Goal: Task Accomplishment & Management: Manage account settings

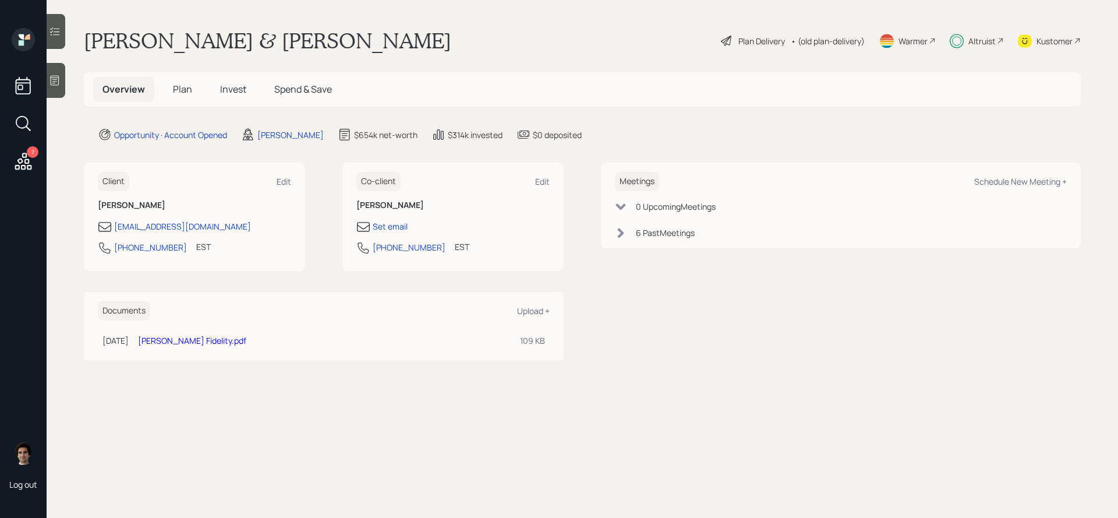
click at [215, 95] on h5 "Invest" at bounding box center [233, 89] width 45 height 25
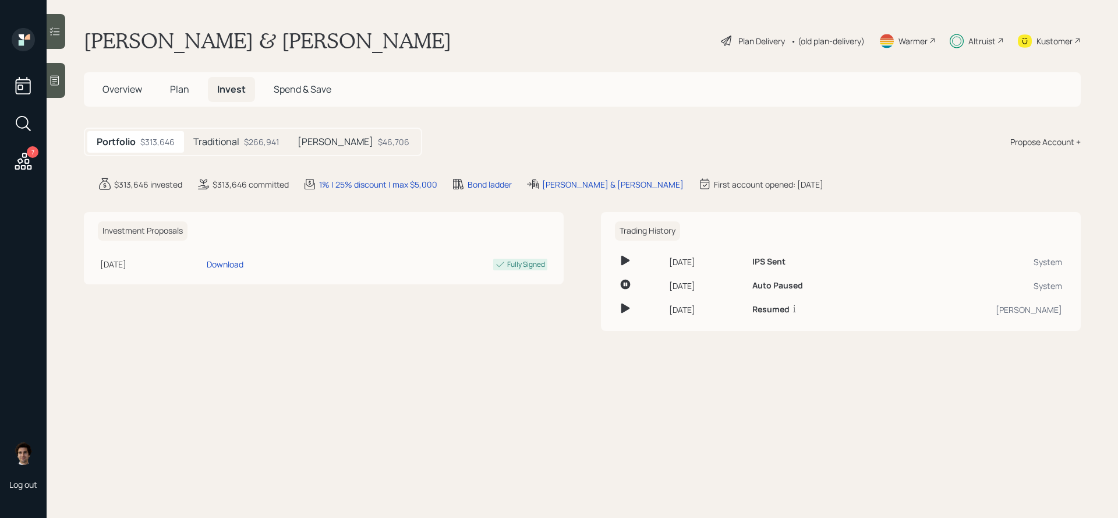
click at [230, 140] on h5 "Traditional" at bounding box center [216, 141] width 46 height 11
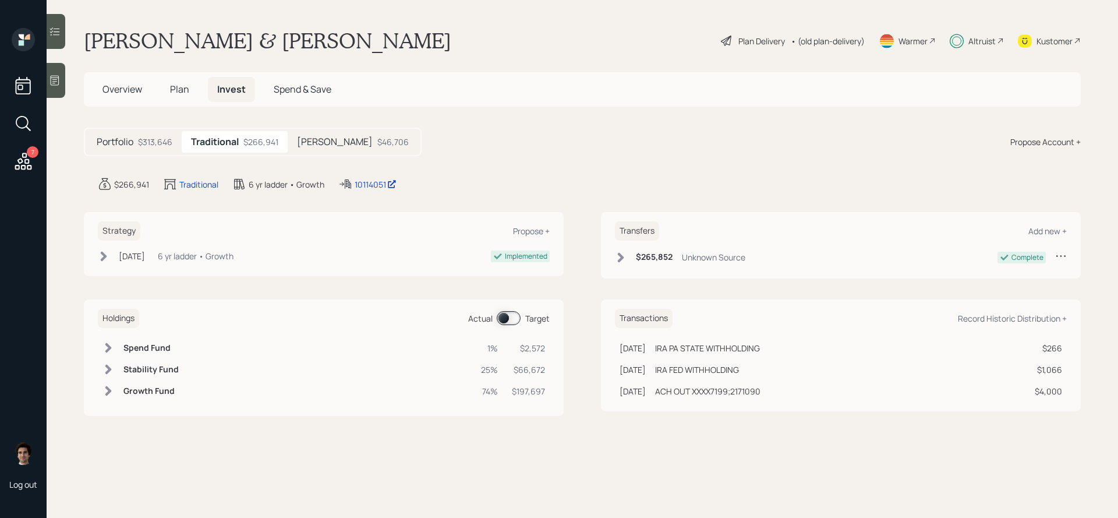
click at [511, 318] on span at bounding box center [509, 318] width 24 height 14
click at [509, 318] on span at bounding box center [509, 318] width 24 height 14
click at [188, 79] on h5 "Plan" at bounding box center [180, 89] width 38 height 25
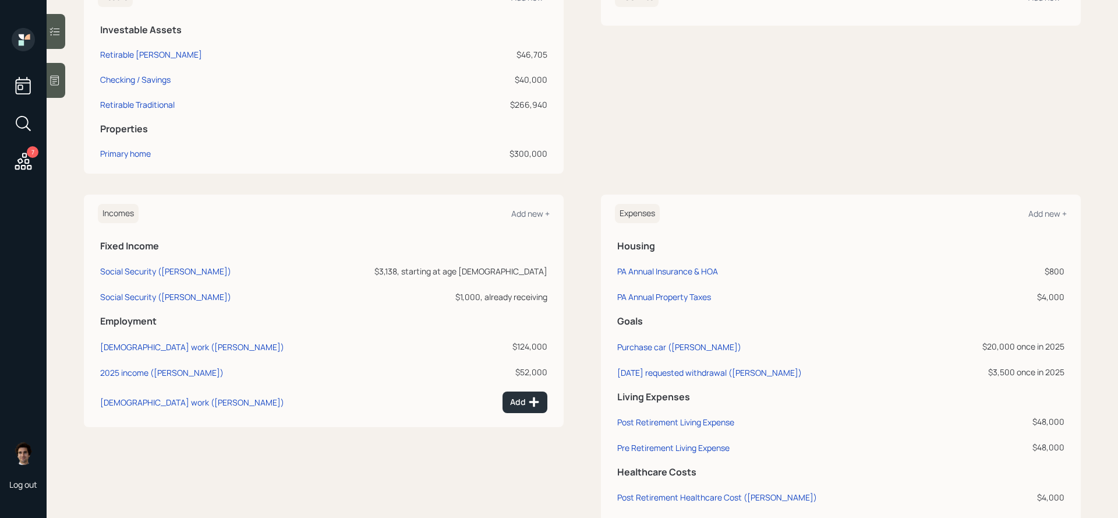
scroll to position [373, 0]
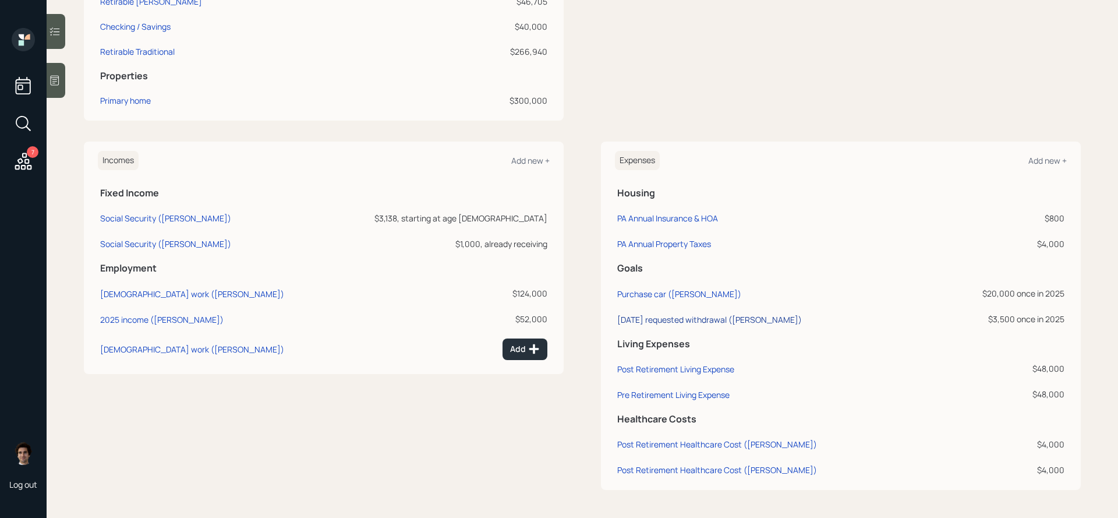
click at [736, 318] on div "[DATE] requested withdrawal ([PERSON_NAME])" at bounding box center [709, 319] width 185 height 11
select select "0"
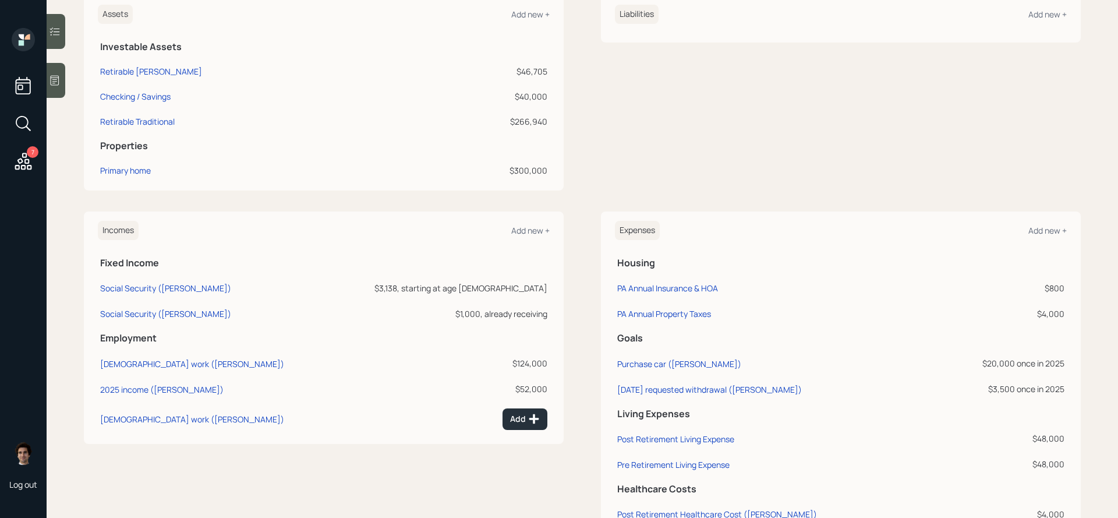
scroll to position [253, 0]
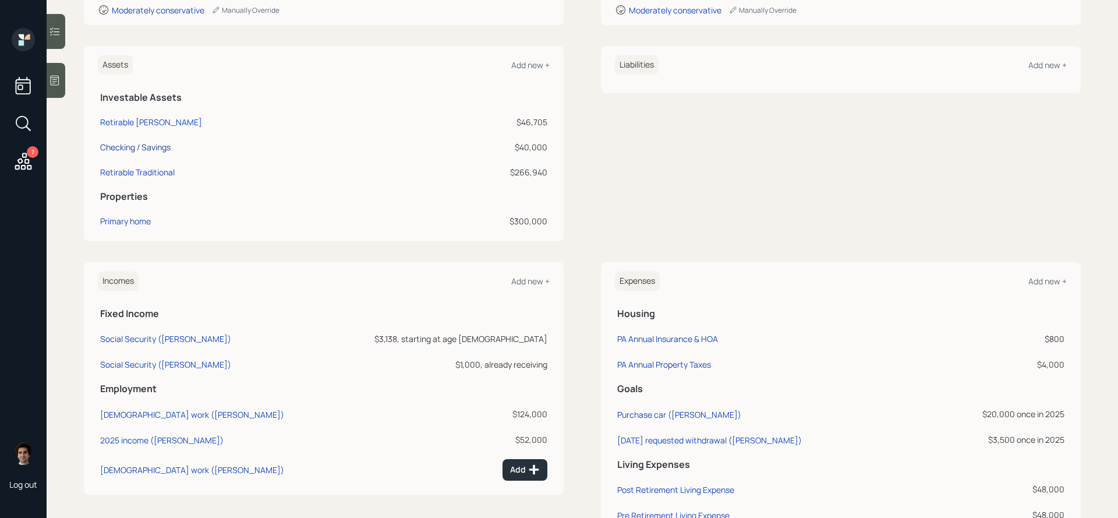
click at [150, 150] on div "Checking / Savings" at bounding box center [135, 147] width 70 height 12
select select "emergency_fund"
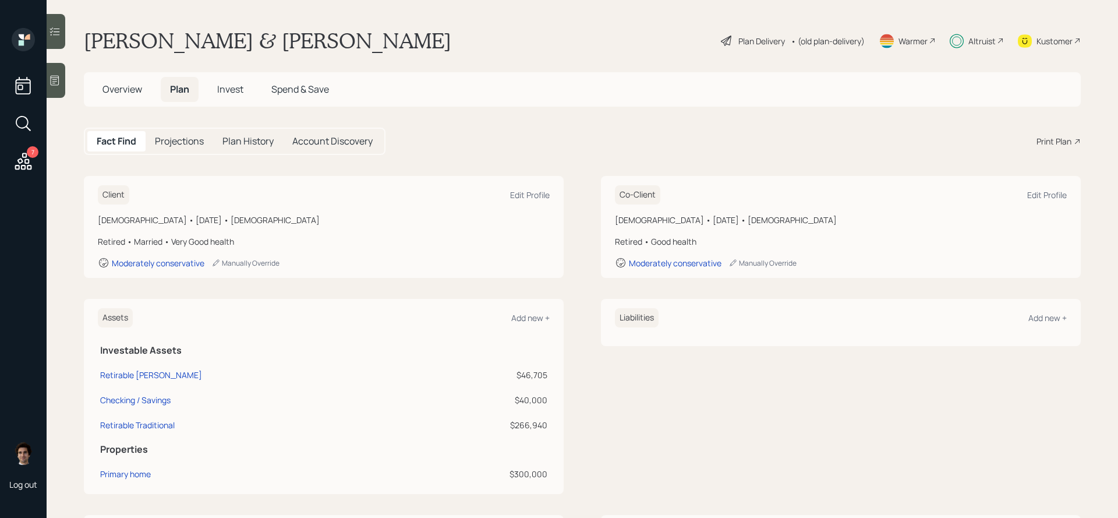
click at [728, 41] on icon at bounding box center [727, 41] width 14 height 14
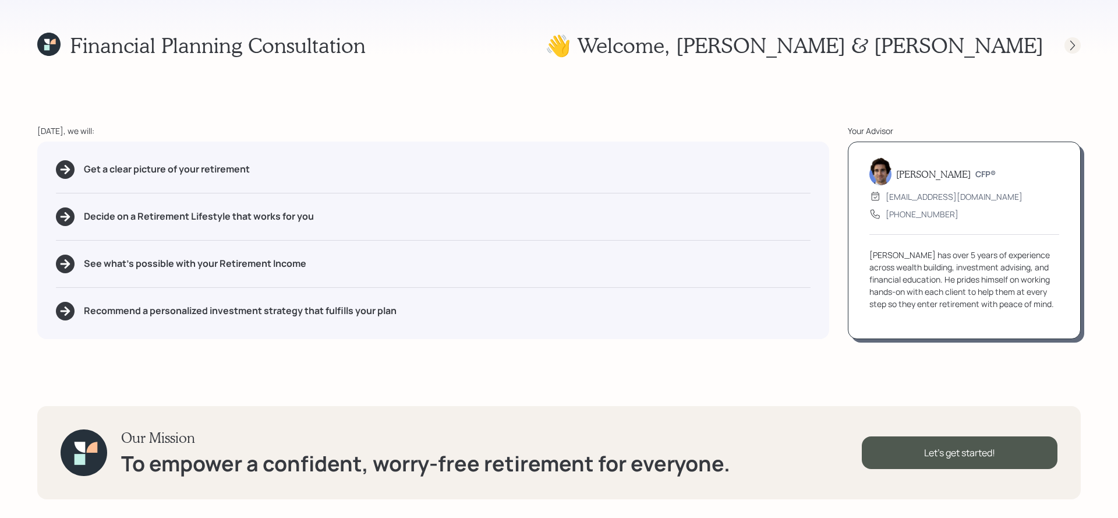
click at [1077, 42] on icon at bounding box center [1073, 46] width 12 height 12
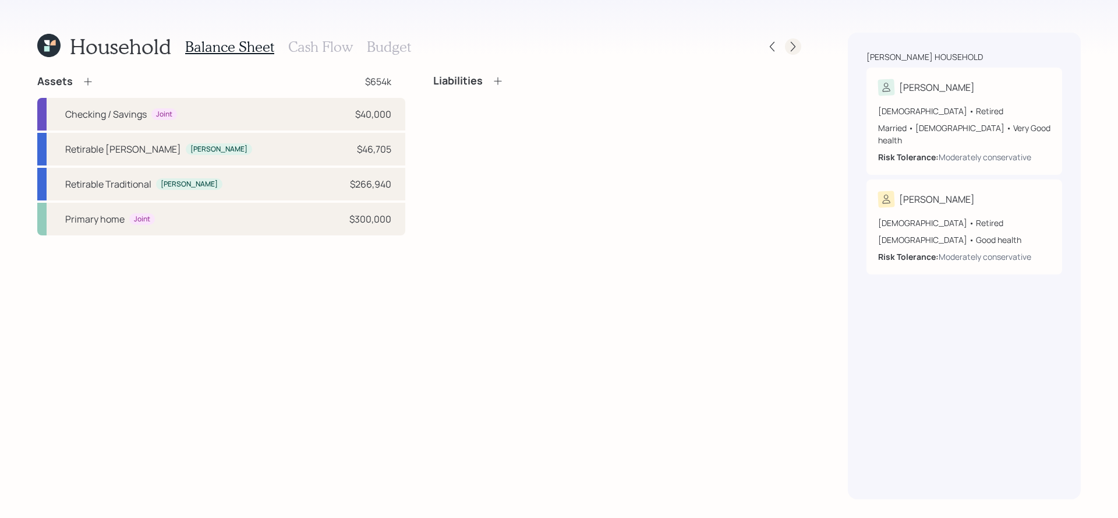
click at [796, 51] on icon at bounding box center [793, 47] width 12 height 12
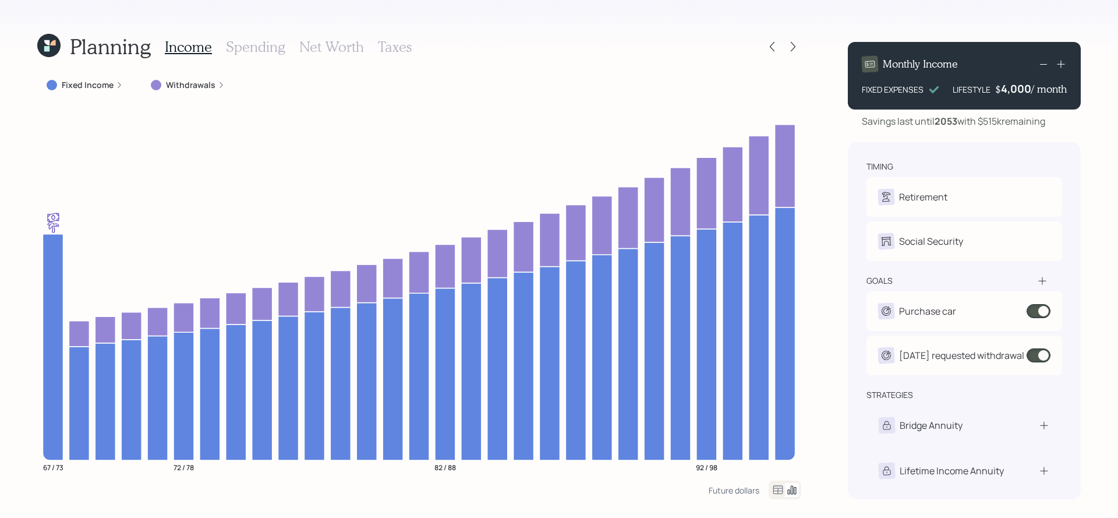
click at [248, 48] on h3 "Spending" at bounding box center [255, 46] width 59 height 17
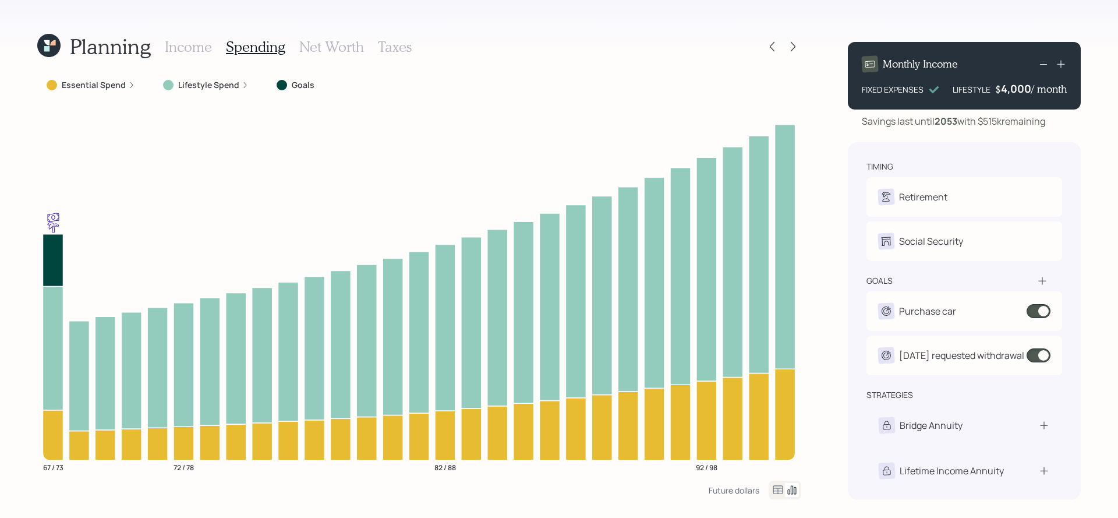
click at [778, 486] on icon at bounding box center [778, 490] width 14 height 14
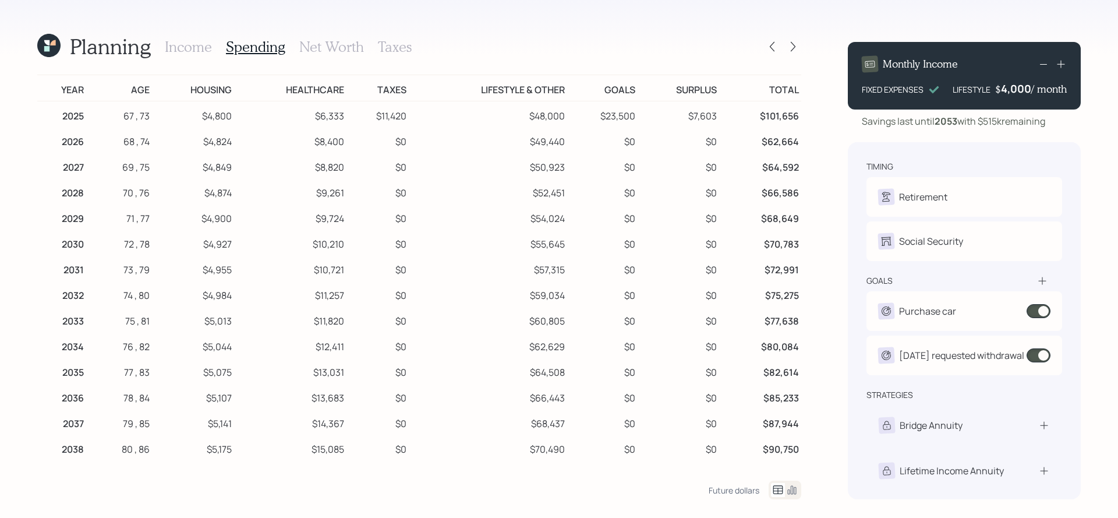
click at [185, 52] on h3 "Income" at bounding box center [188, 46] width 47 height 17
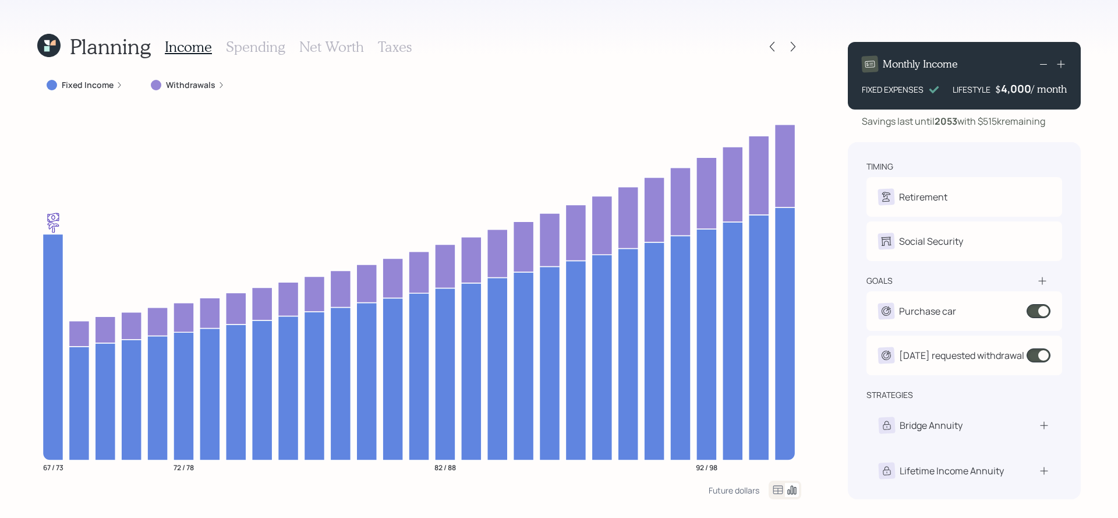
click at [115, 78] on div "Fixed Income" at bounding box center [84, 85] width 95 height 21
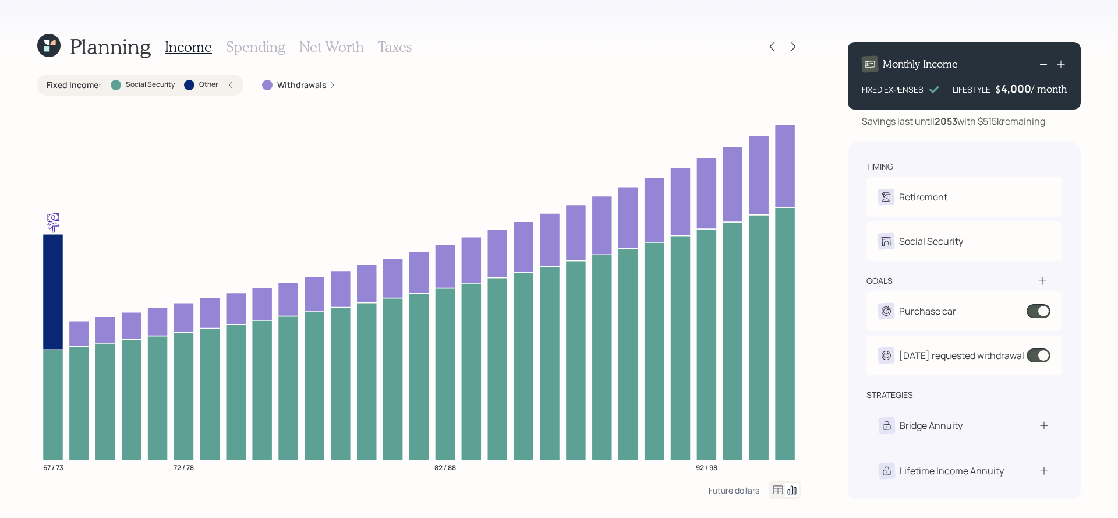
click at [212, 84] on label "Other" at bounding box center [208, 85] width 19 height 10
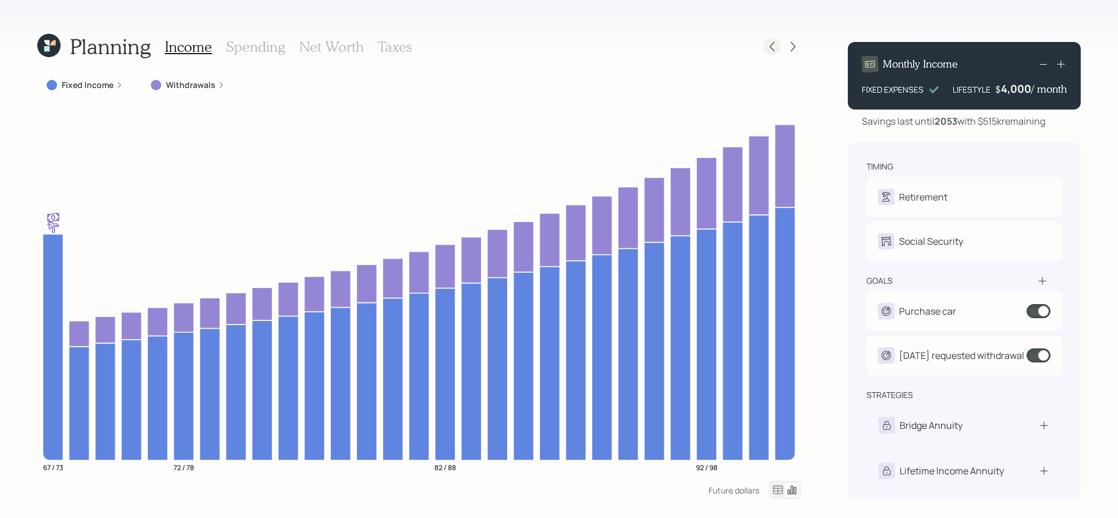
click at [769, 48] on icon at bounding box center [772, 47] width 12 height 12
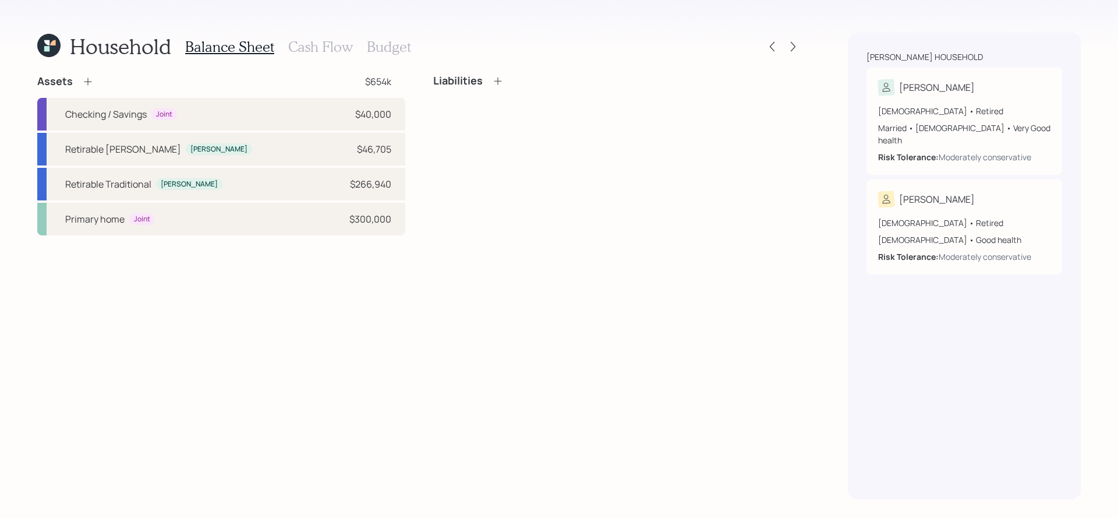
click at [321, 54] on h3 "Cash Flow" at bounding box center [320, 46] width 65 height 17
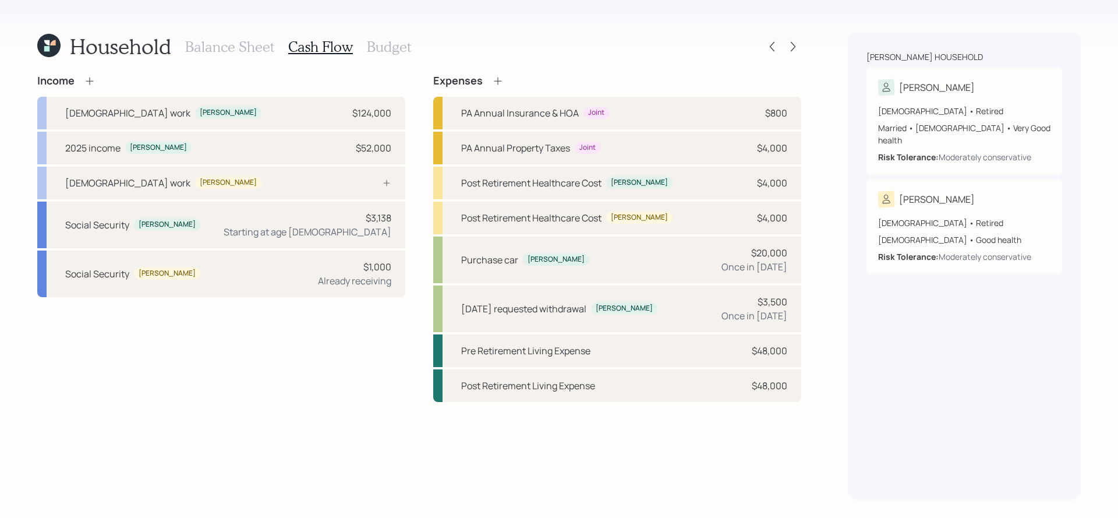
click at [398, 48] on h3 "Budget" at bounding box center [389, 46] width 44 height 17
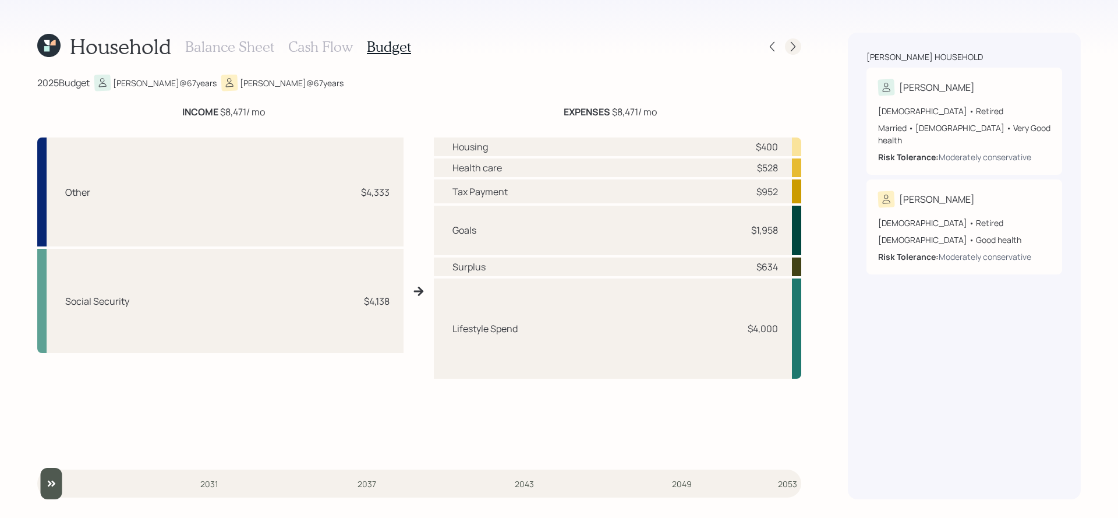
click at [791, 41] on icon at bounding box center [793, 47] width 12 height 12
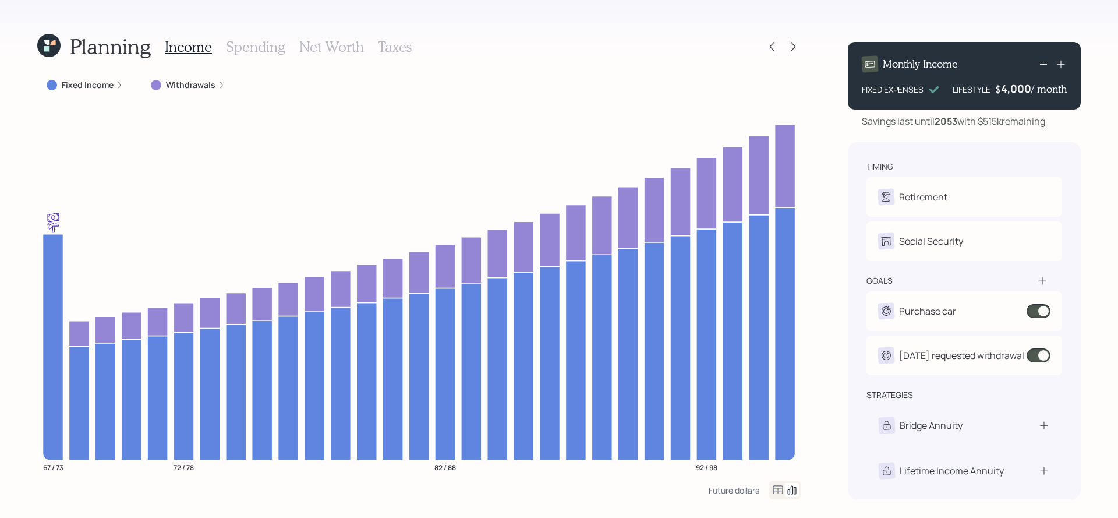
click at [239, 45] on h3 "Spending" at bounding box center [255, 46] width 59 height 17
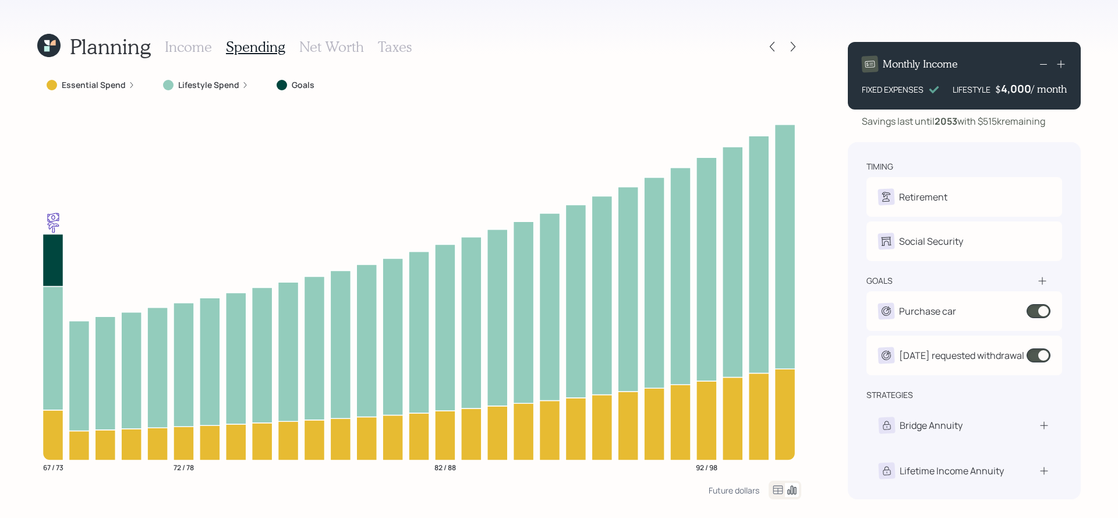
click at [777, 489] on icon at bounding box center [778, 489] width 10 height 9
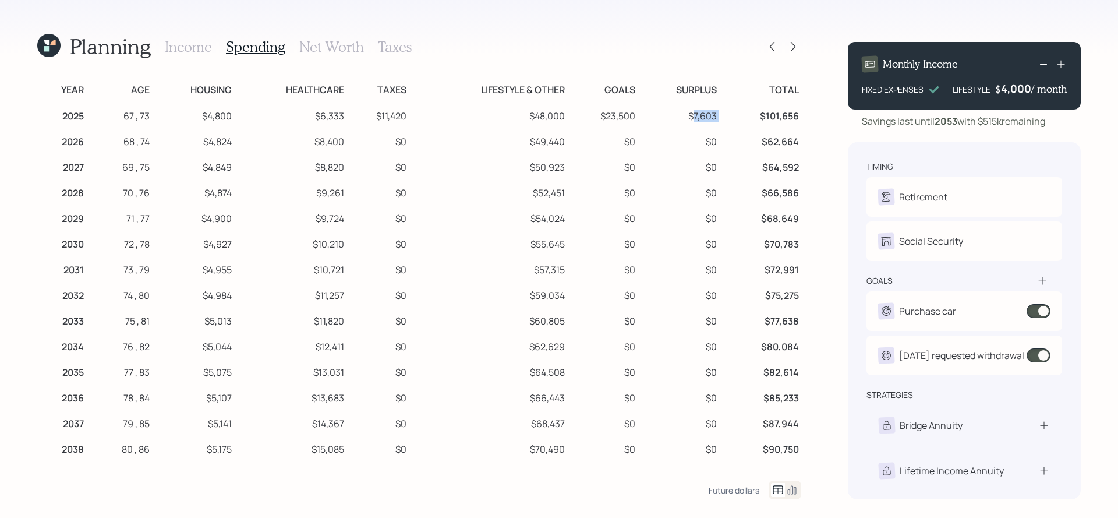
drag, startPoint x: 722, startPoint y: 115, endPoint x: 693, endPoint y: 118, distance: 29.3
click at [693, 118] on tr "2025 67 , 73 $4,800 $6,333 $11,420 $48,000 $23,500 $7,603 $101,656" at bounding box center [419, 114] width 764 height 26
copy td "7,603"
click at [766, 44] on div at bounding box center [772, 46] width 16 height 16
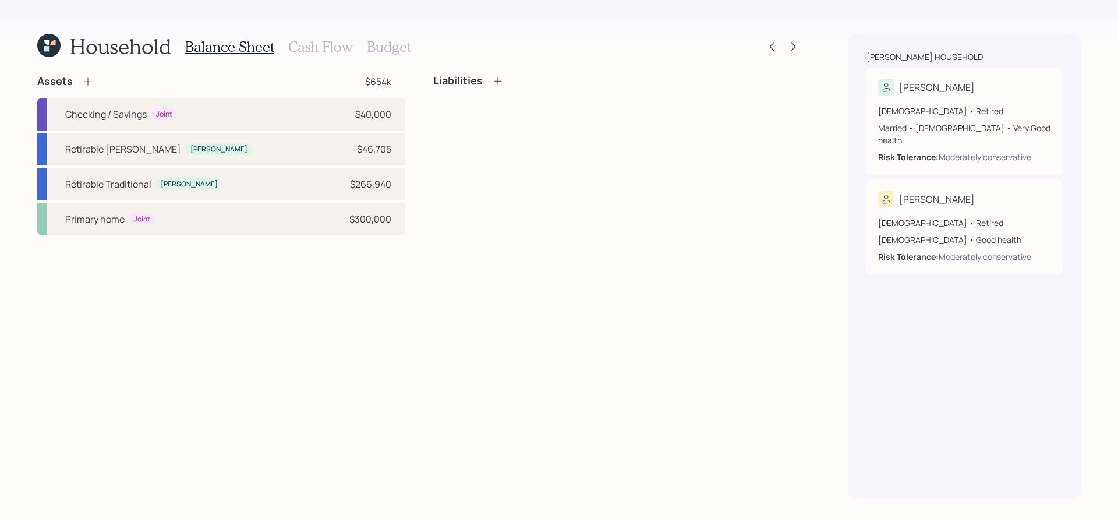
click at [307, 41] on h3 "Cash Flow" at bounding box center [320, 46] width 65 height 17
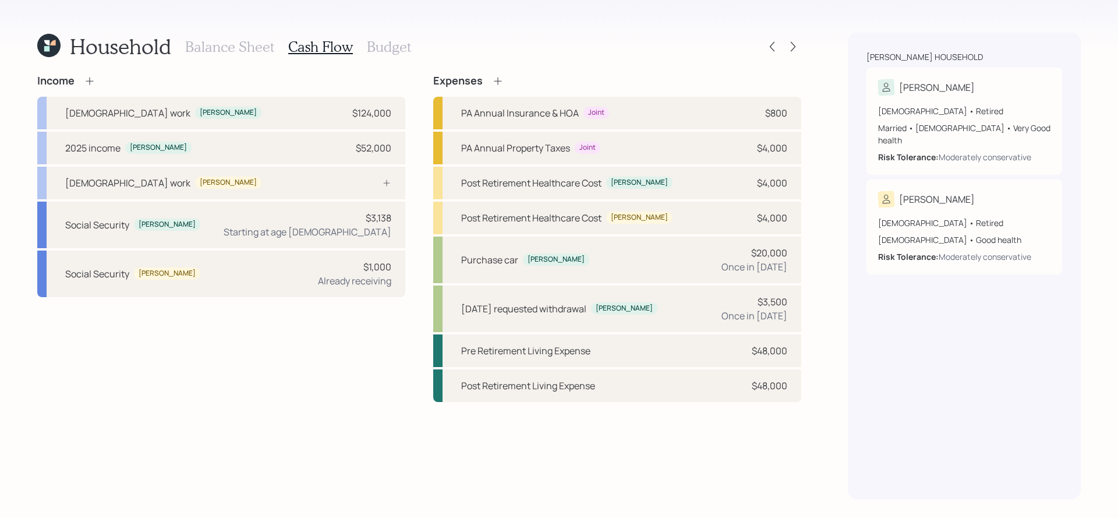
click at [86, 84] on icon at bounding box center [90, 81] width 12 height 12
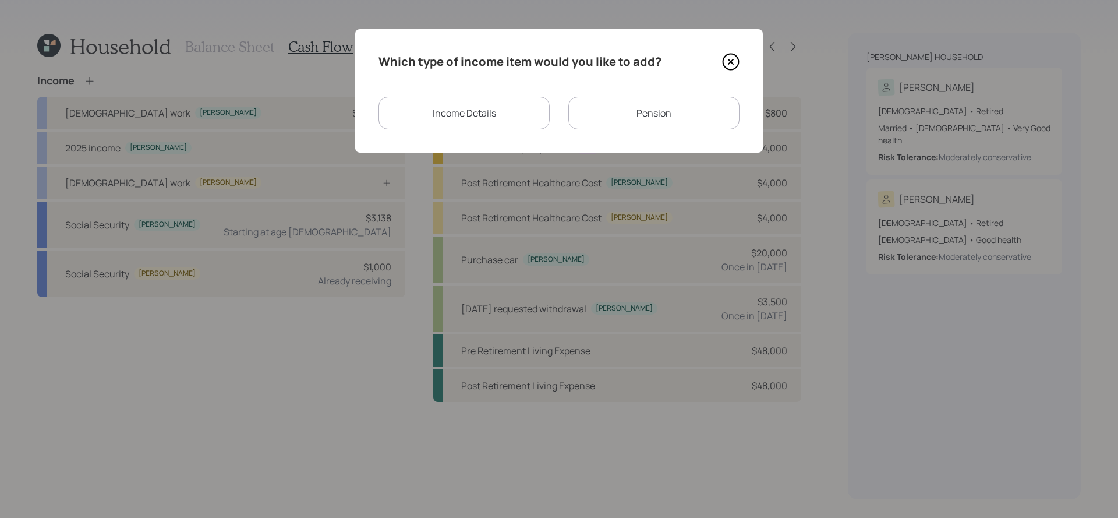
click at [498, 106] on div "Income Details" at bounding box center [463, 113] width 171 height 33
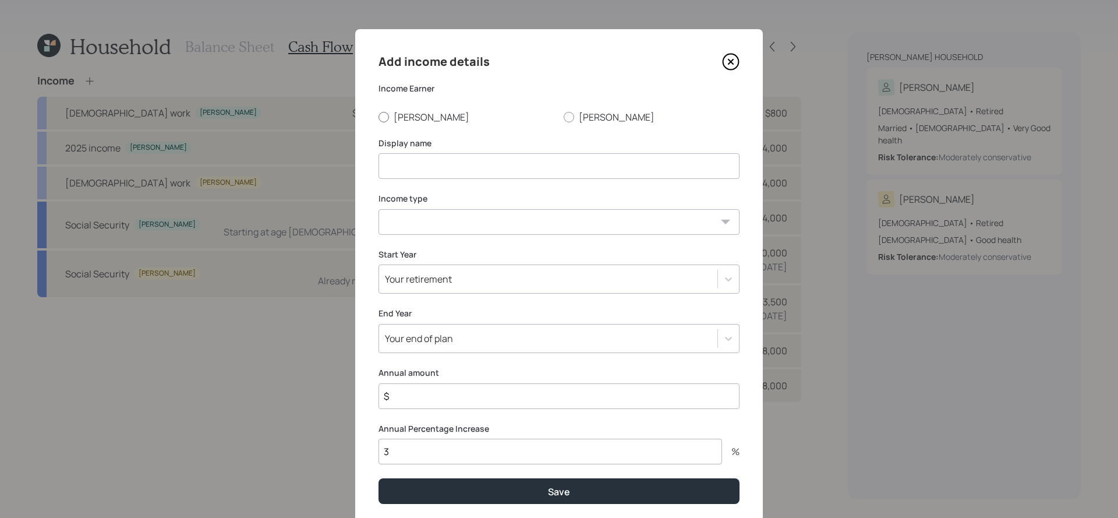
click at [396, 111] on label "[PERSON_NAME]" at bounding box center [466, 117] width 176 height 13
click at [378, 116] on input "[PERSON_NAME]" at bounding box center [378, 116] width 1 height 1
radio input "true"
click at [434, 166] on input at bounding box center [558, 166] width 361 height 26
type input "Negating 2025 surplus"
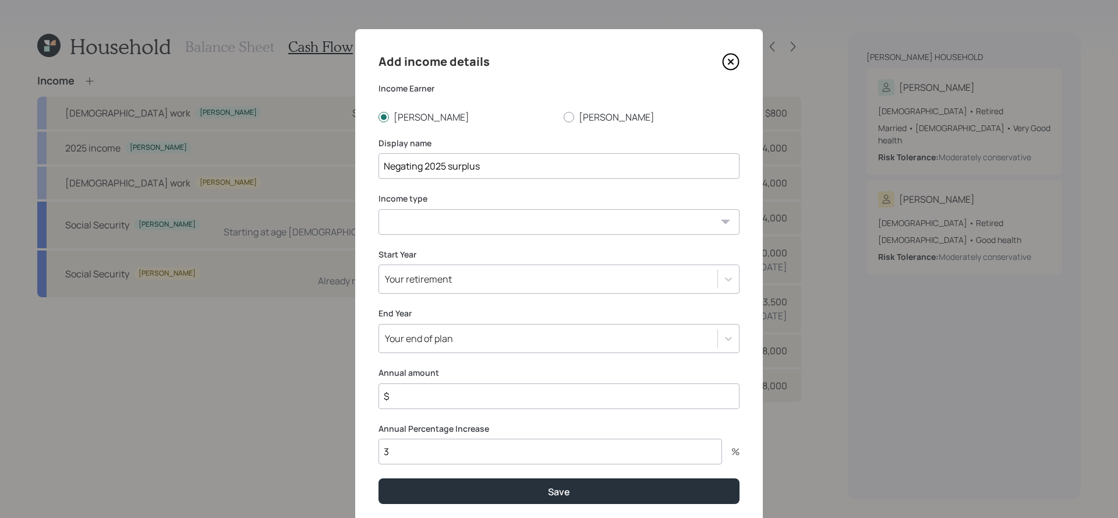
click at [447, 231] on select "[DEMOGRAPHIC_DATA] work [DEMOGRAPHIC_DATA] work Self employment Other" at bounding box center [558, 222] width 361 height 26
select select "other"
click at [378, 209] on select "[DEMOGRAPHIC_DATA] work [DEMOGRAPHIC_DATA] work Self employment Other" at bounding box center [558, 222] width 361 height 26
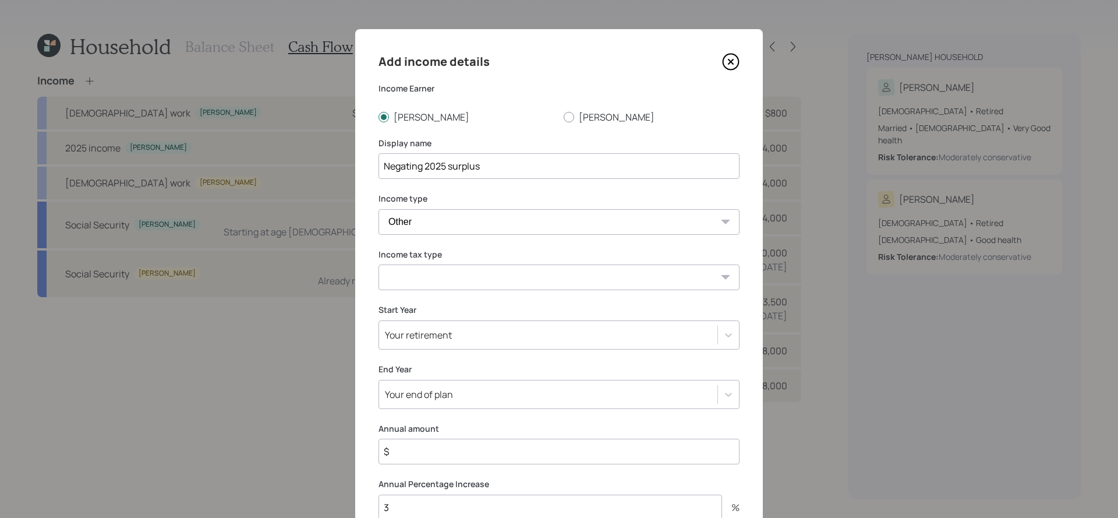
click at [463, 280] on select "Tax-free Earned Self Employment Alimony Royalties Pension / Annuity Interest Di…" at bounding box center [558, 277] width 361 height 26
select select "tax_free"
click at [378, 264] on select "Tax-free Earned Self Employment Alimony Royalties Pension / Annuity Interest Di…" at bounding box center [558, 277] width 361 height 26
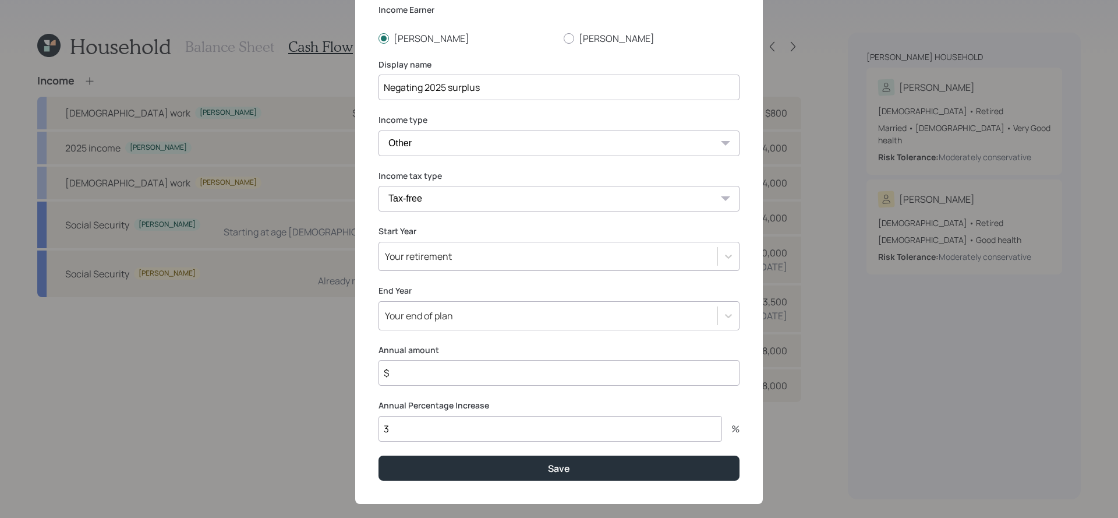
scroll to position [80, 0]
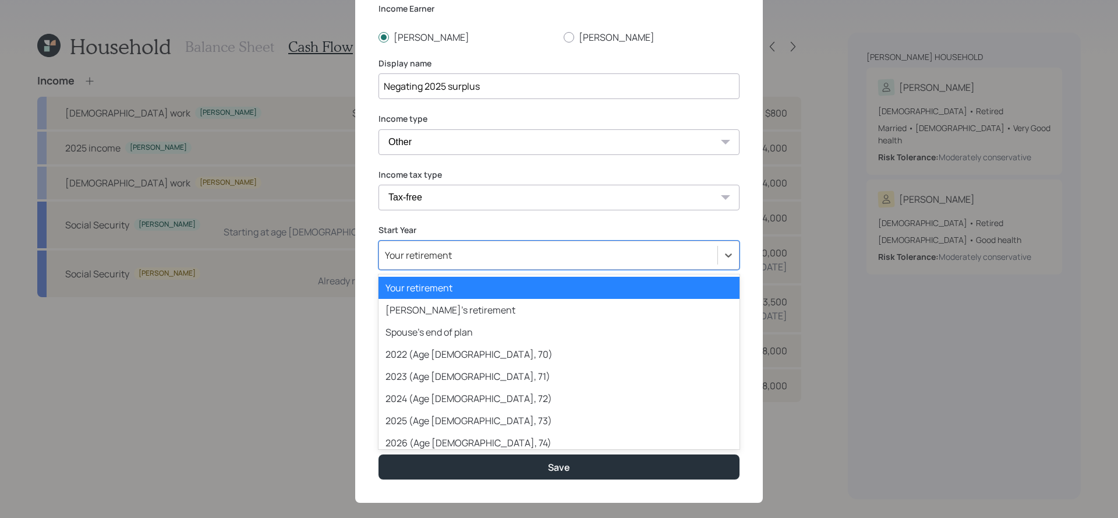
click at [425, 243] on div "Your retirement" at bounding box center [558, 254] width 361 height 29
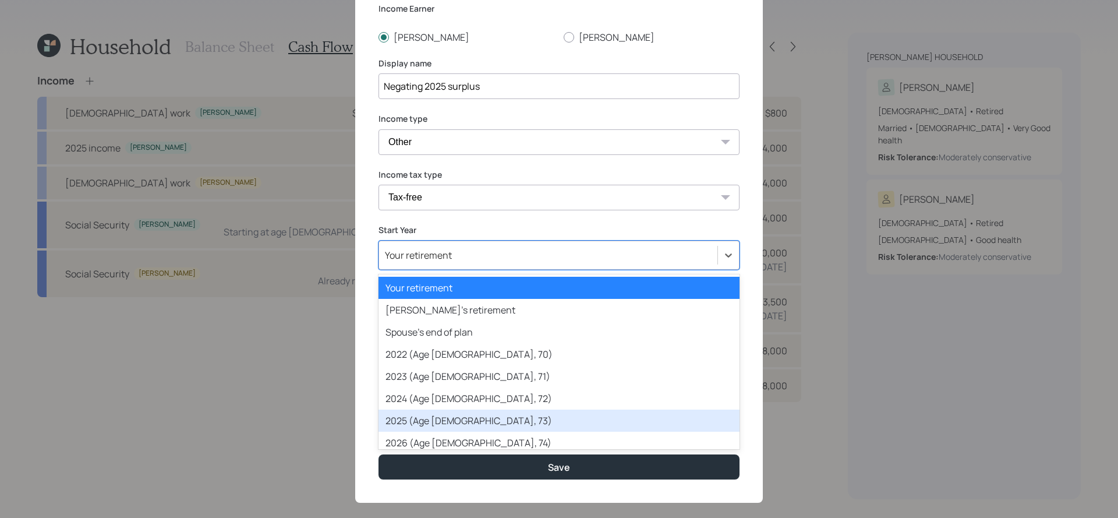
click at [493, 409] on div "2025 (Age [DEMOGRAPHIC_DATA], 73)" at bounding box center [558, 420] width 361 height 22
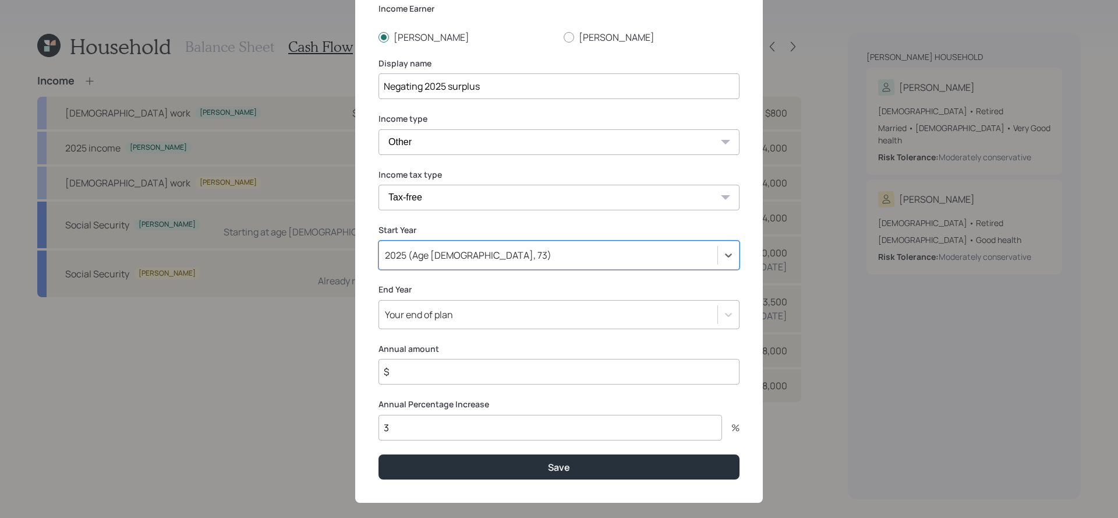
click at [432, 317] on div "Your end of plan" at bounding box center [419, 314] width 68 height 13
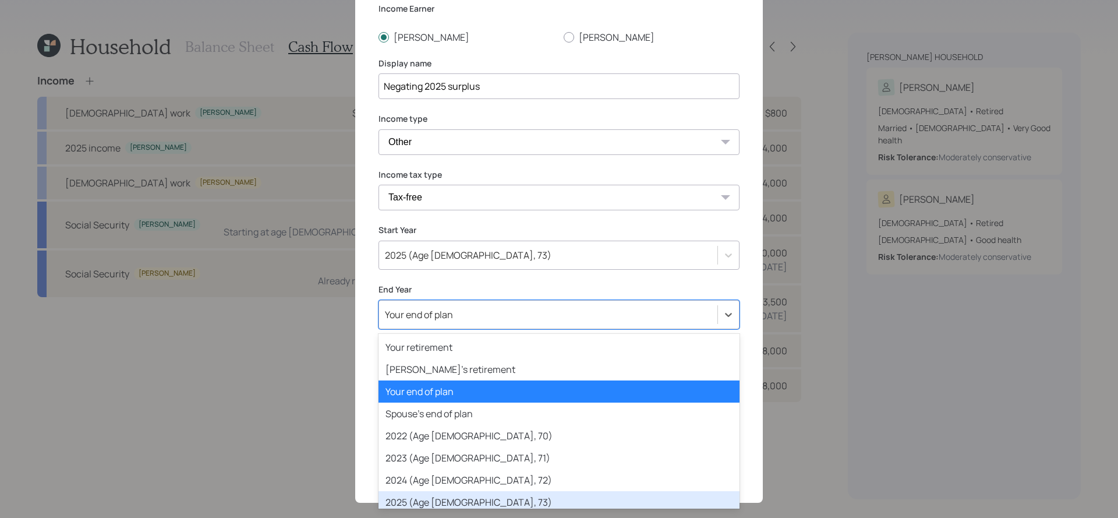
click at [491, 499] on div "2025 (Age [DEMOGRAPHIC_DATA], 73)" at bounding box center [558, 502] width 361 height 22
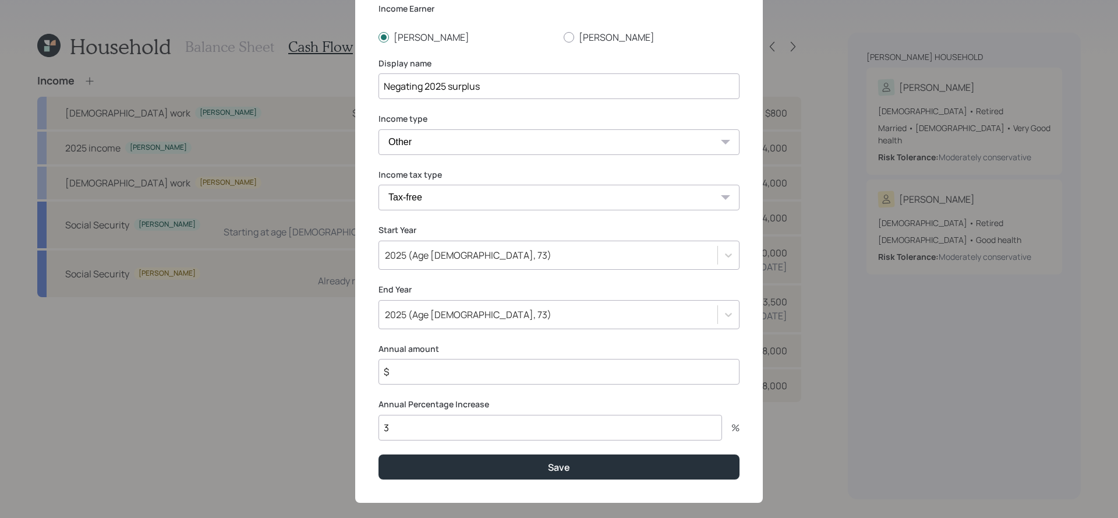
click at [441, 374] on input "$" at bounding box center [558, 372] width 361 height 26
paste input "7,603"
type input "$ 7,603"
click at [426, 420] on input "3" at bounding box center [550, 428] width 344 height 26
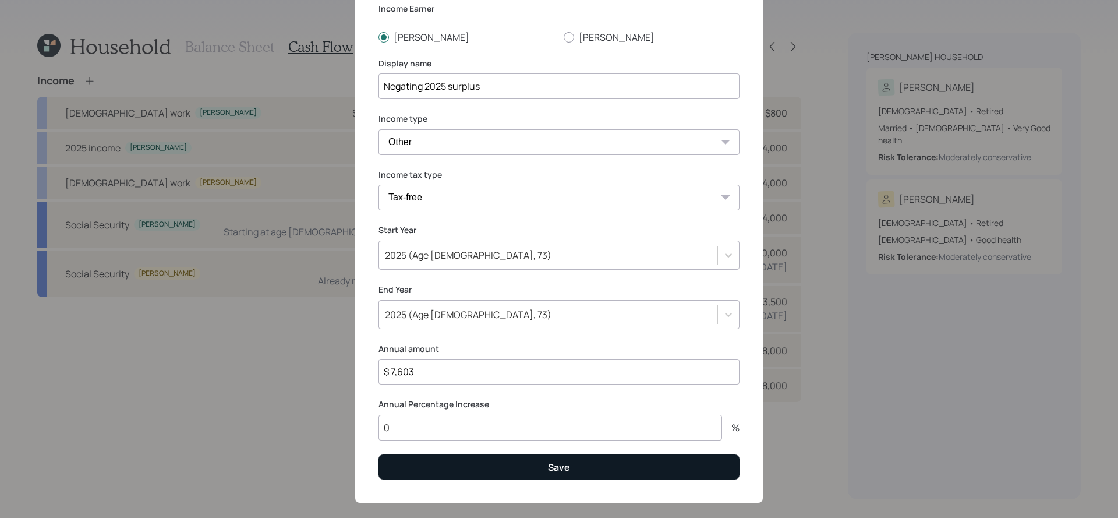
type input "0"
click at [480, 476] on button "Save" at bounding box center [558, 466] width 361 height 25
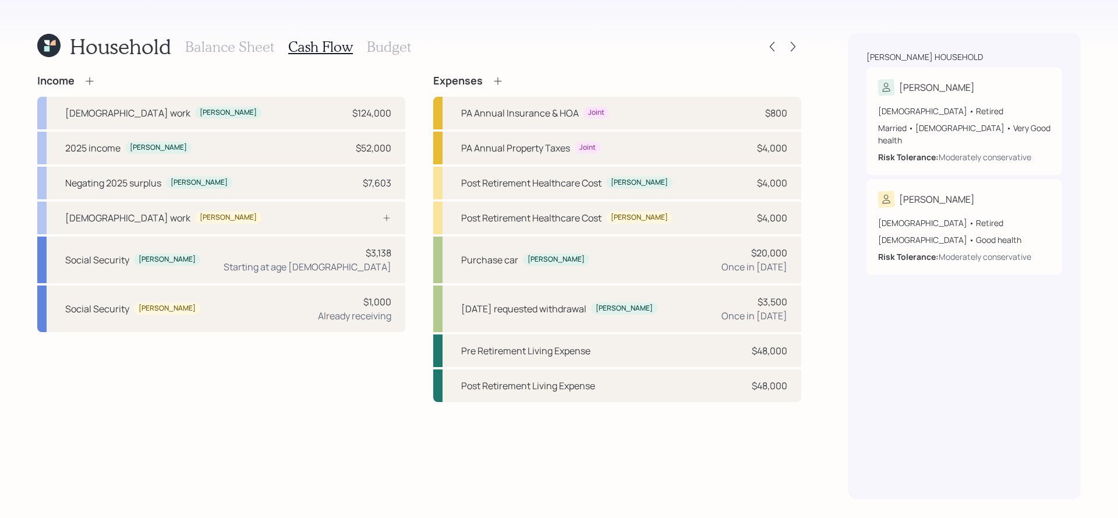
click at [780, 51] on div at bounding box center [782, 46] width 37 height 16
click at [785, 51] on div at bounding box center [782, 46] width 37 height 16
click at [792, 40] on div at bounding box center [793, 46] width 16 height 16
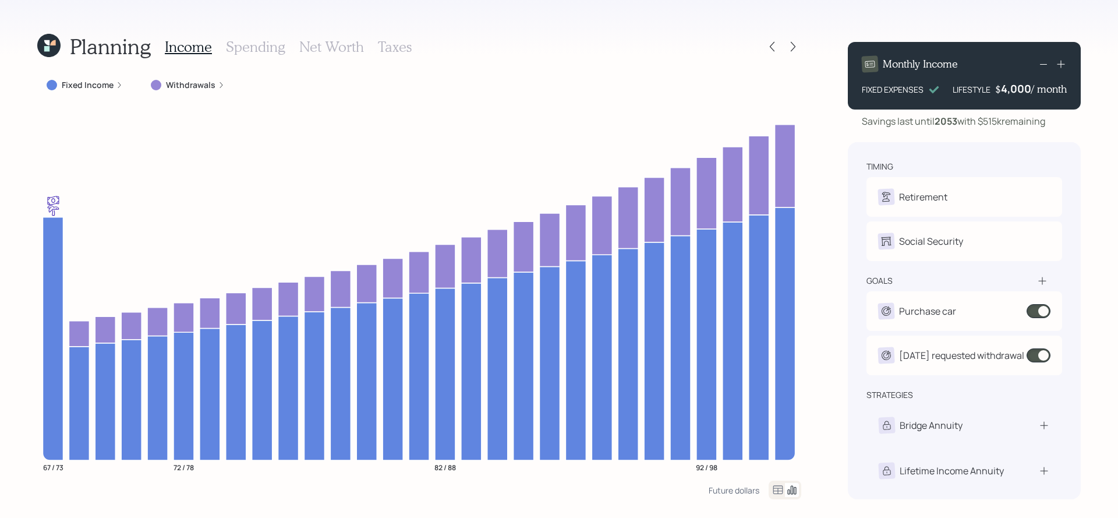
click at [283, 56] on div "Income Spending Net Worth Taxes" at bounding box center [288, 47] width 247 height 28
click at [282, 56] on div "Income Spending Net Worth Taxes" at bounding box center [288, 47] width 247 height 28
click at [278, 48] on h3 "Spending" at bounding box center [255, 46] width 59 height 17
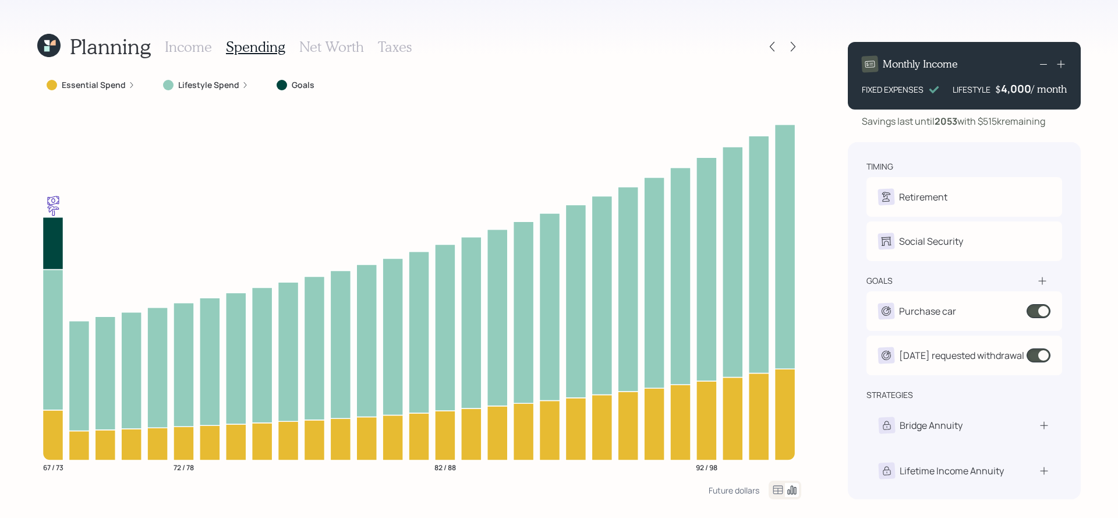
click at [773, 486] on icon at bounding box center [778, 489] width 10 height 9
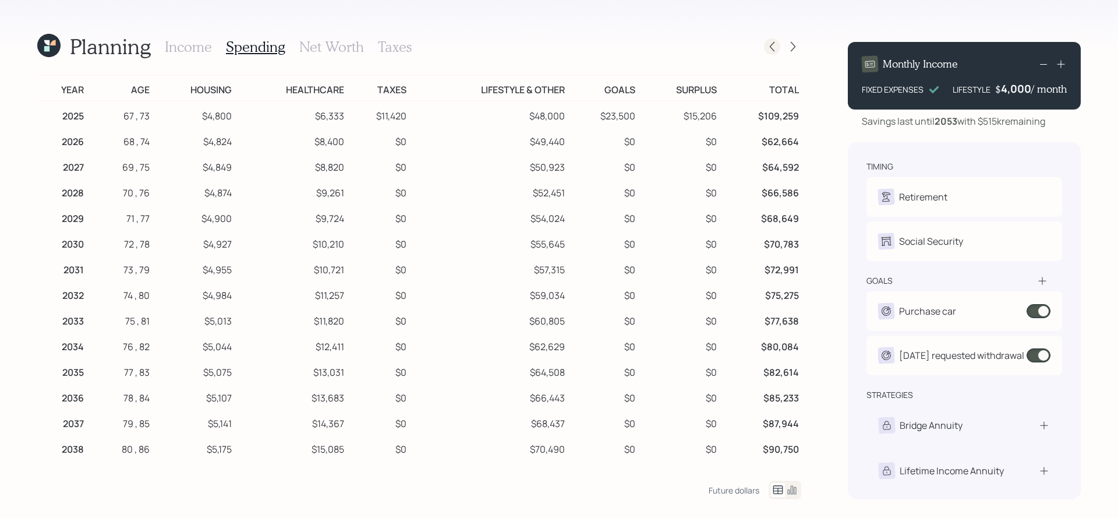
click at [776, 41] on icon at bounding box center [772, 47] width 12 height 12
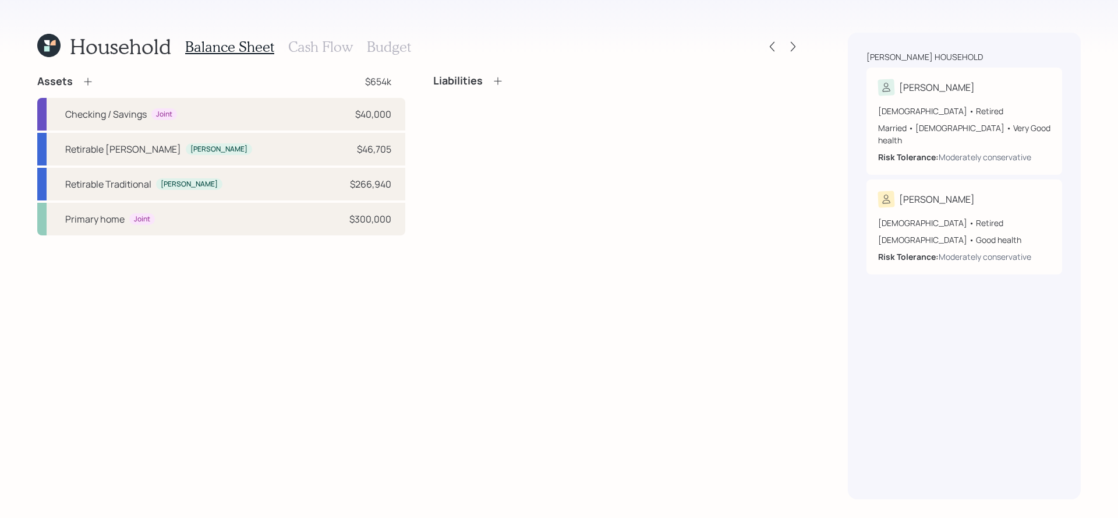
click at [313, 58] on div "Balance Sheet Cash Flow Budget" at bounding box center [298, 47] width 226 height 28
click at [313, 52] on h3 "Cash Flow" at bounding box center [320, 46] width 65 height 17
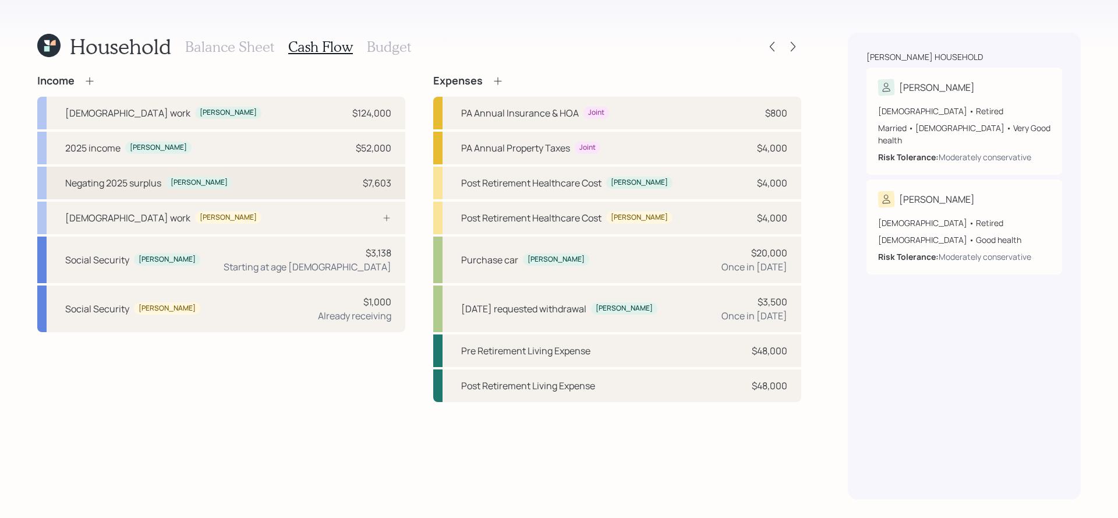
click at [240, 181] on div "Negating 2025 surplus [PERSON_NAME] $7,603" at bounding box center [221, 183] width 368 height 33
select select "other"
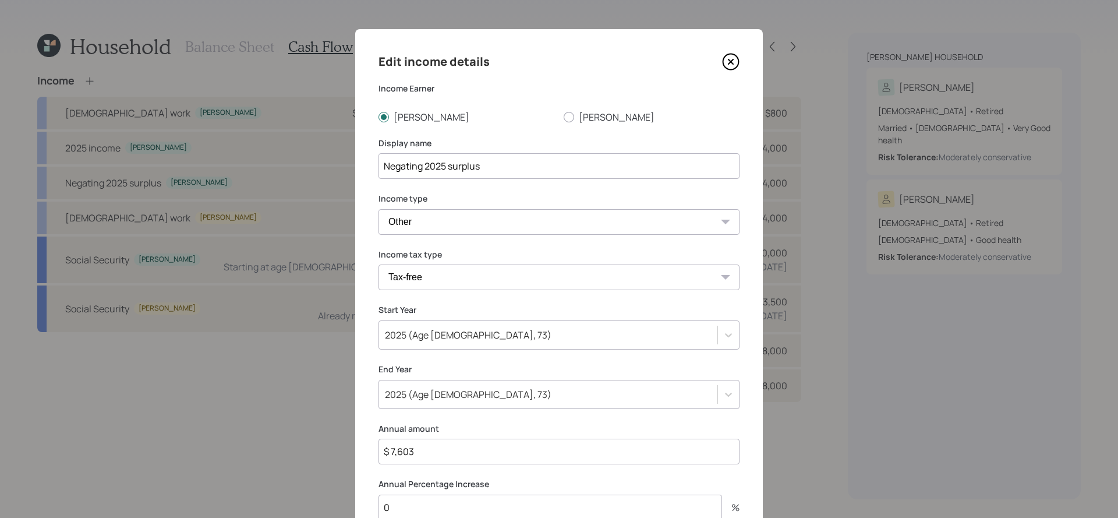
scroll to position [97, 0]
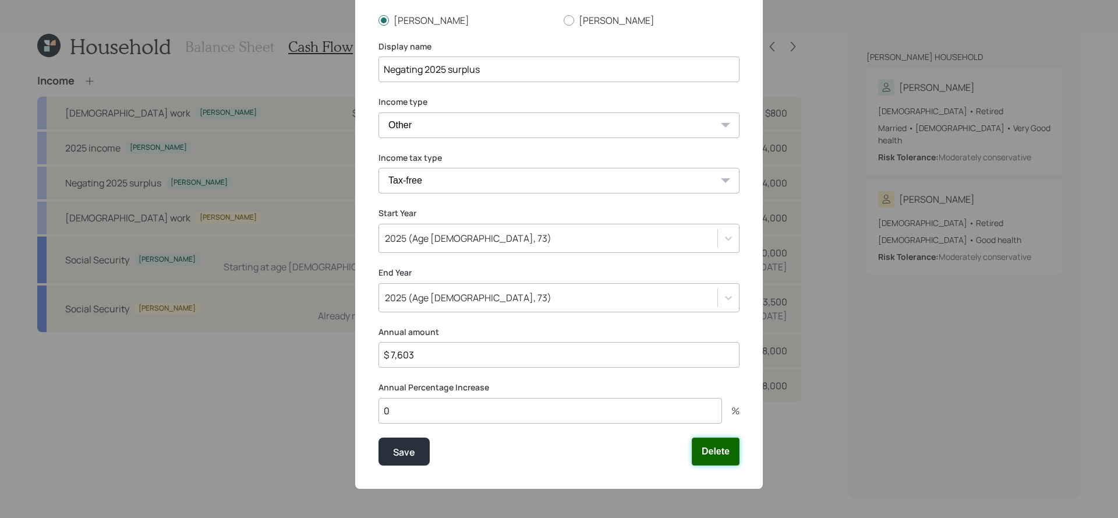
click at [728, 456] on button "Delete" at bounding box center [716, 451] width 48 height 28
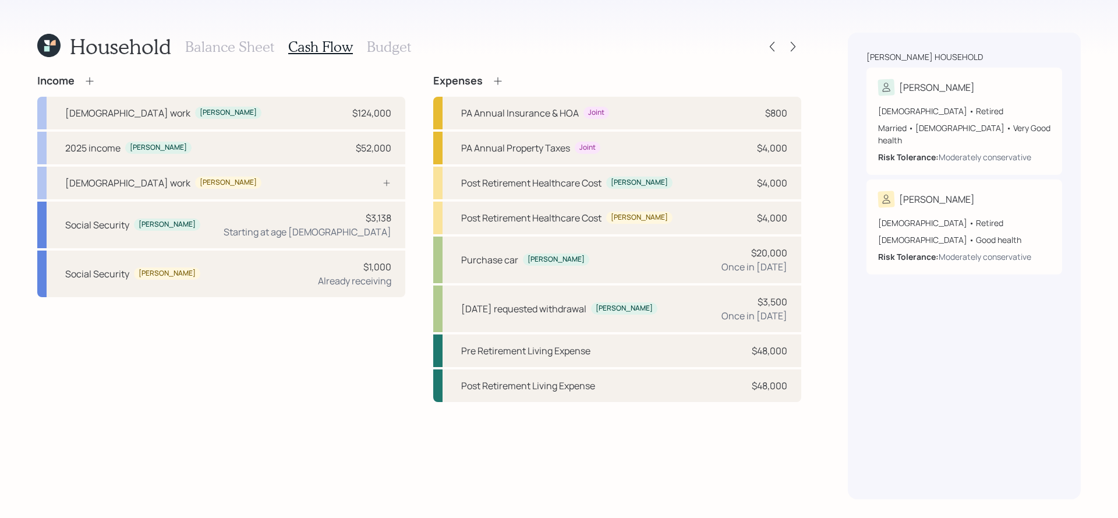
click at [494, 84] on icon at bounding box center [498, 81] width 12 height 12
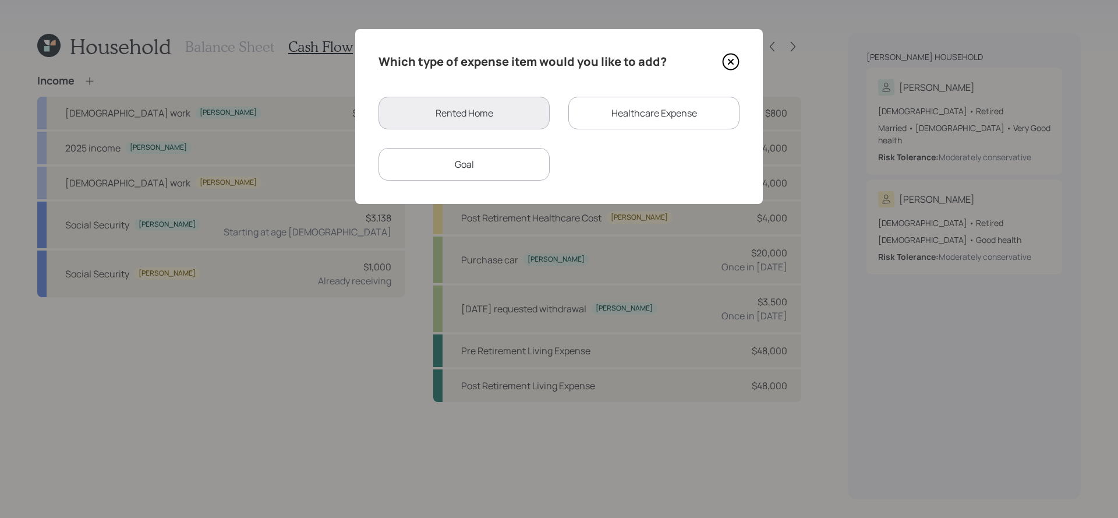
click at [505, 169] on div "Goal" at bounding box center [463, 164] width 171 height 33
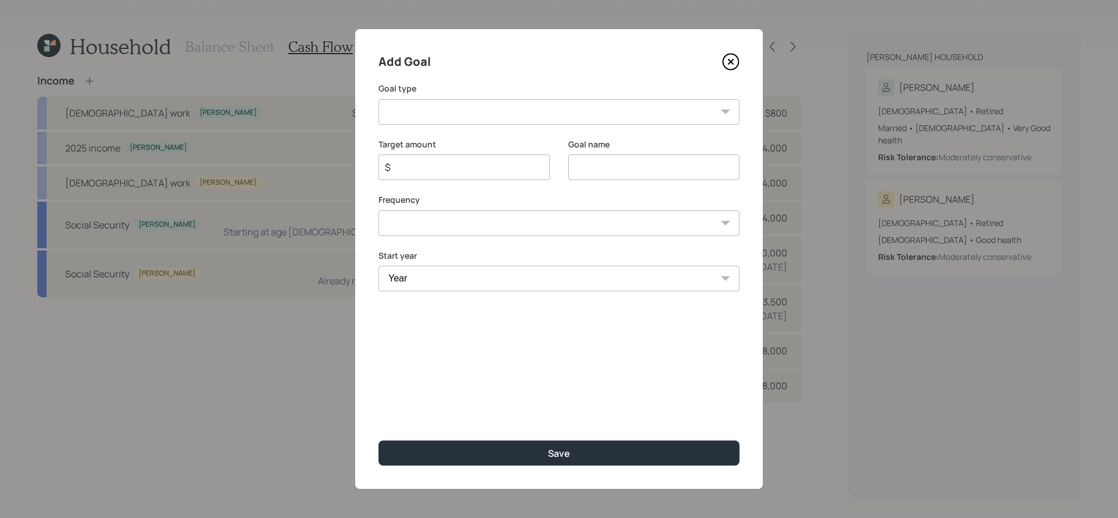
click at [522, 106] on select "Create an emergency fund Donate to charity Purchase a home Make a purchase Supp…" at bounding box center [558, 112] width 361 height 26
select select "other"
click at [378, 99] on select "Create an emergency fund Donate to charity Purchase a home Make a purchase Supp…" at bounding box center [558, 112] width 361 height 26
type input "Other"
click at [461, 165] on input "$" at bounding box center [459, 167] width 151 height 14
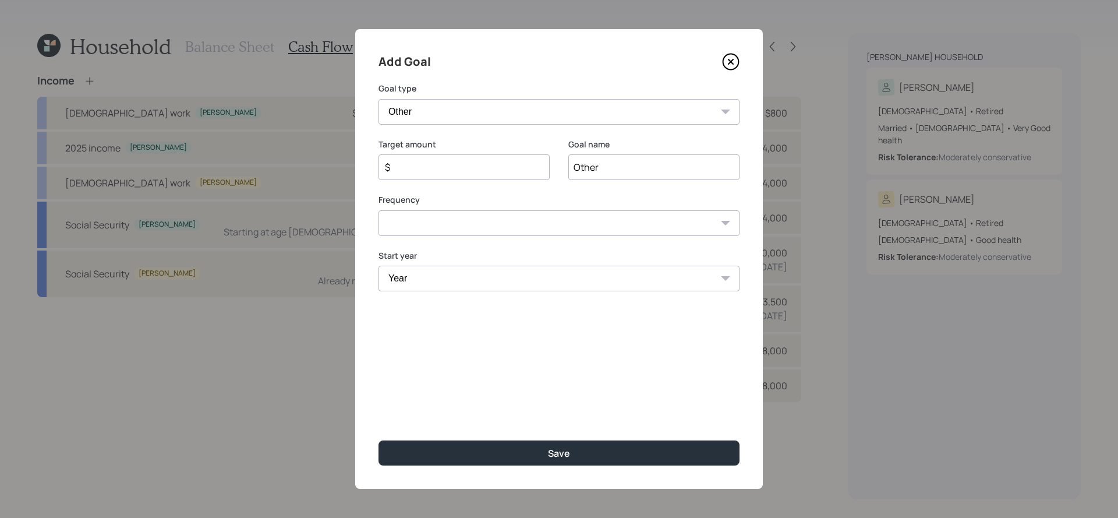
paste input "7,603"
type input "$ 7,603"
click at [582, 166] on input "Other" at bounding box center [653, 167] width 171 height 26
type input "Negating 2025 surplus"
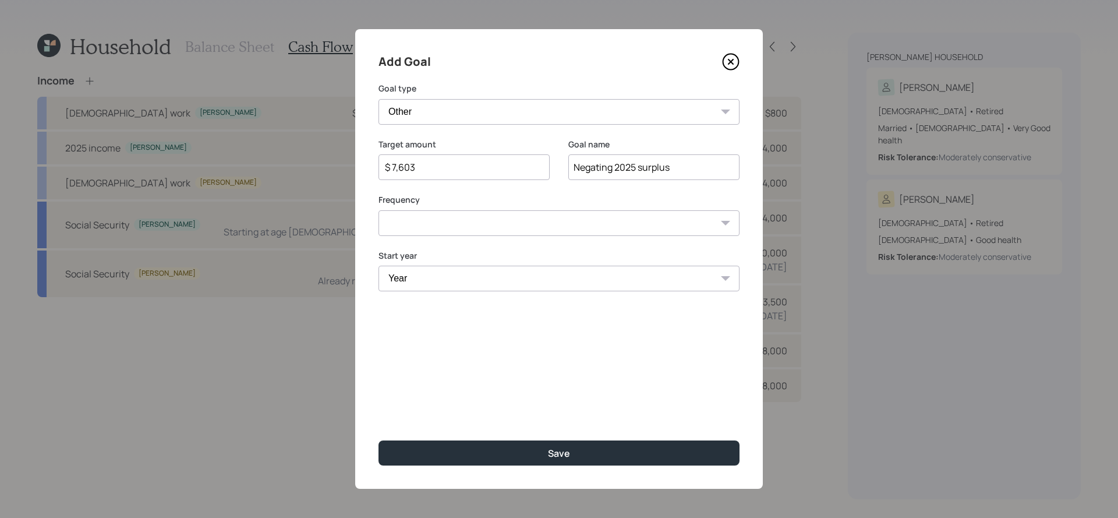
click at [510, 232] on select "One time Every 1 year Every 2 years Every 3 years Every 4 years Every 5 years E…" at bounding box center [558, 223] width 361 height 26
select select "0"
click at [378, 210] on select "One time Every 1 year Every 2 years Every 3 years Every 4 years Every 5 years E…" at bounding box center [558, 223] width 361 height 26
click at [515, 270] on select "Year [DATE] 2026 2027 2028 2029 2030 2031 2032 2033 2034 2035 2036 2037 2038 20…" at bounding box center [558, 279] width 361 height 26
select select "2025"
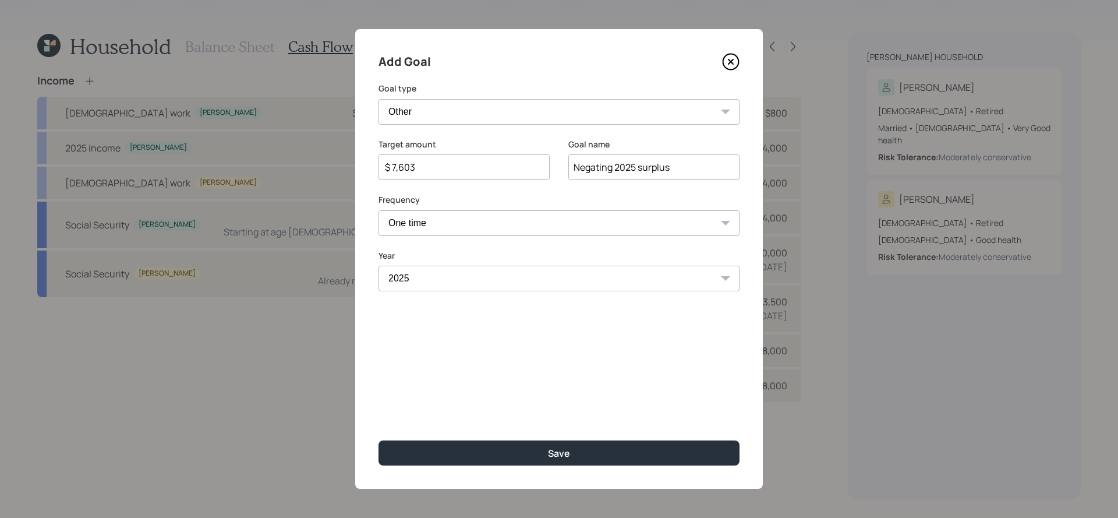
click at [378, 266] on select "Year [DATE] 2026 2027 2028 2029 2030 2031 2032 2033 2034 2035 2036 2037 2038 20…" at bounding box center [558, 279] width 361 height 26
click at [433, 466] on div "Add Goal Goal type Create an emergency fund Donate to charity Purchase a home M…" at bounding box center [559, 258] width 408 height 459
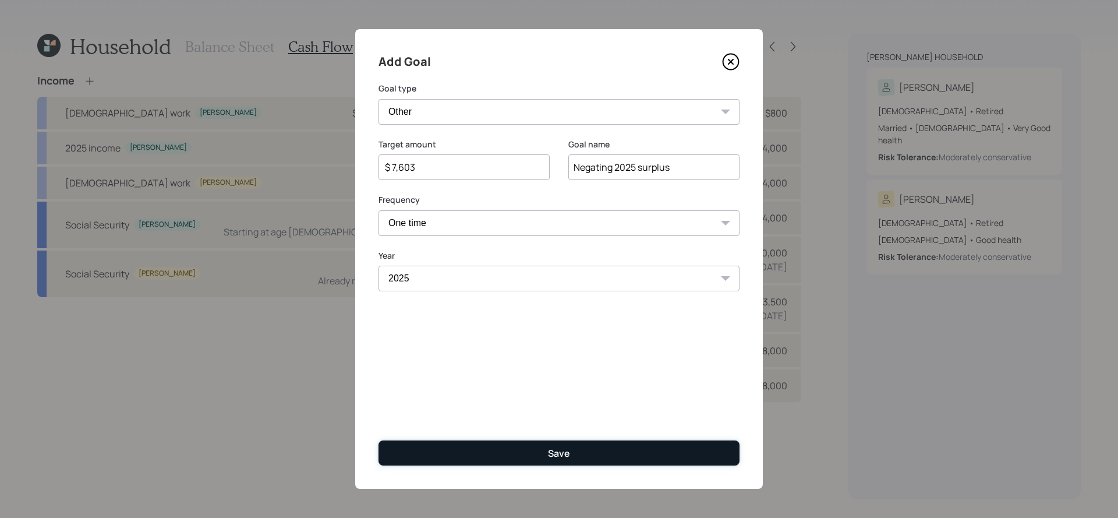
click at [433, 455] on button "Save" at bounding box center [558, 452] width 361 height 25
type input "$"
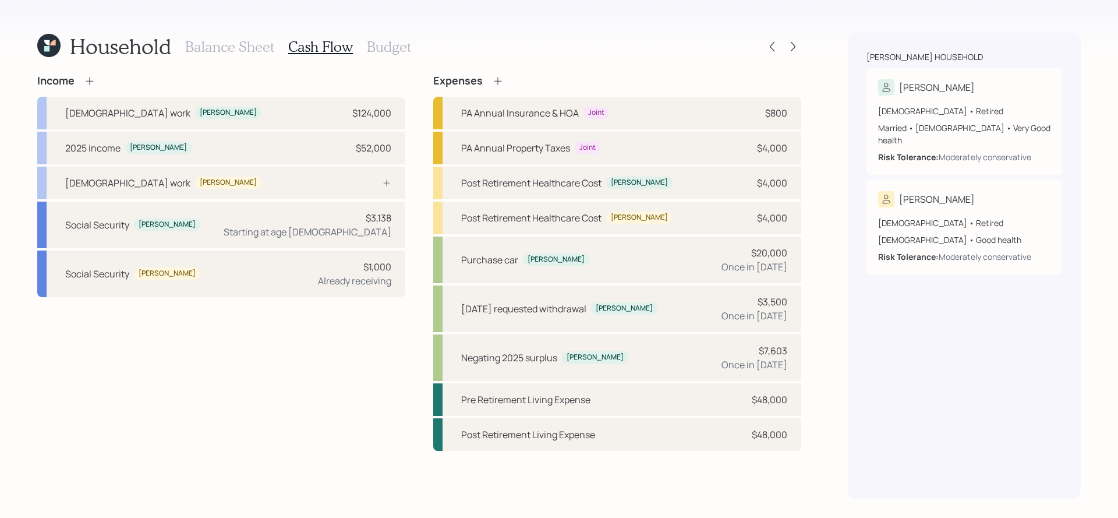
click at [801, 58] on div "Household Balance Sheet Cash Flow Budget" at bounding box center [419, 47] width 764 height 28
click at [793, 44] on icon at bounding box center [793, 47] width 5 height 10
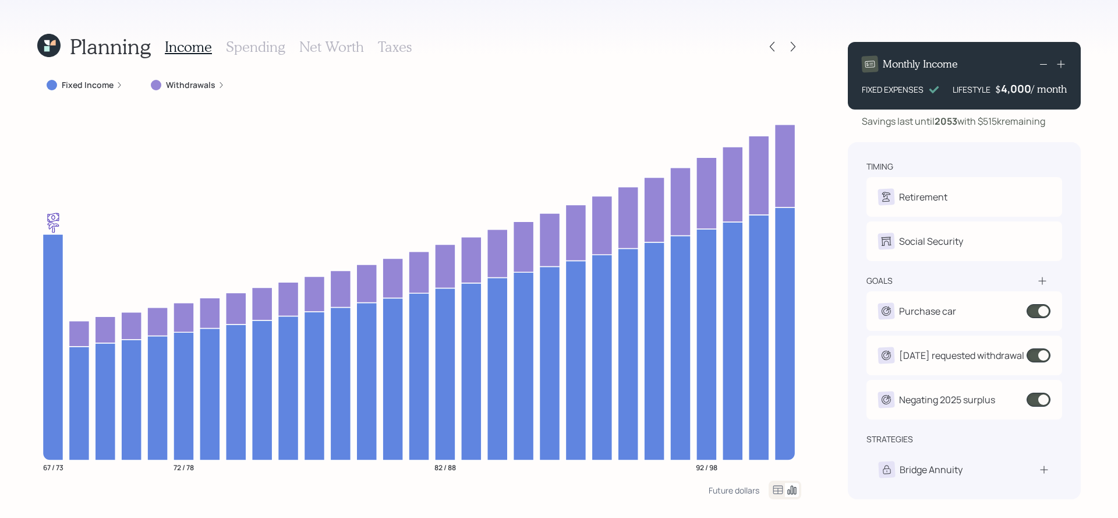
click at [257, 45] on h3 "Spending" at bounding box center [255, 46] width 59 height 17
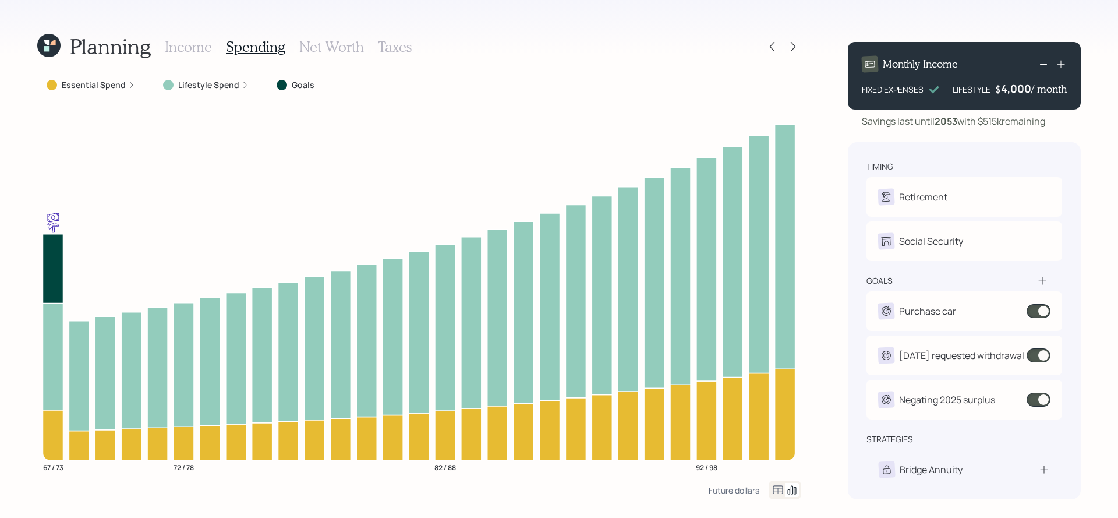
click at [783, 494] on icon at bounding box center [778, 490] width 14 height 14
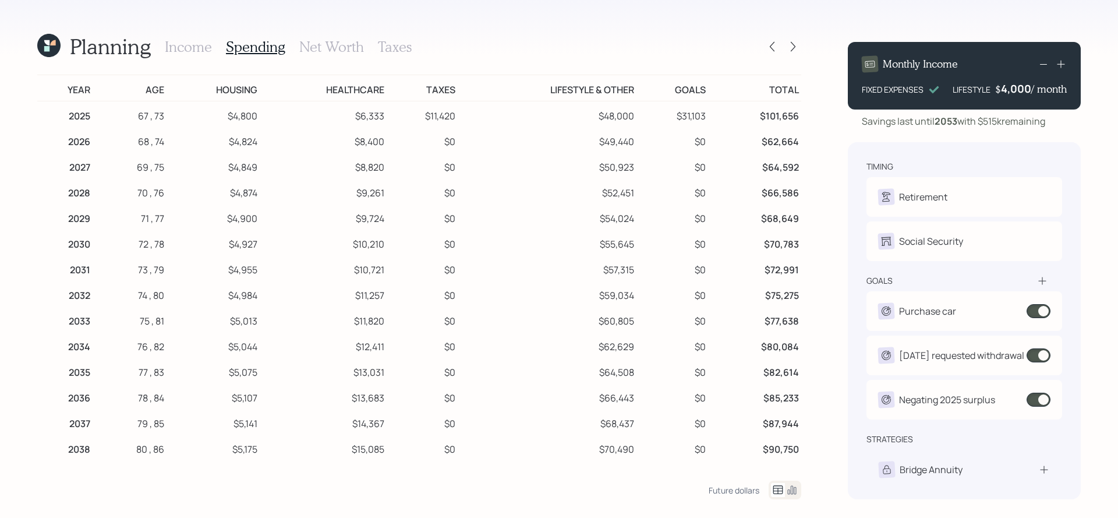
click at [55, 52] on icon at bounding box center [48, 45] width 23 height 23
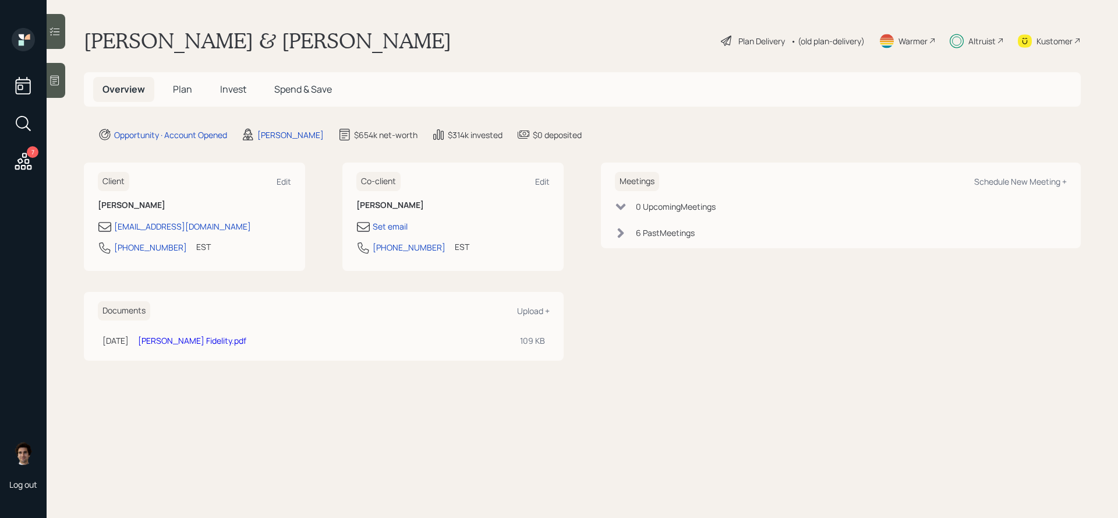
click at [224, 77] on h5 "Invest" at bounding box center [233, 89] width 45 height 25
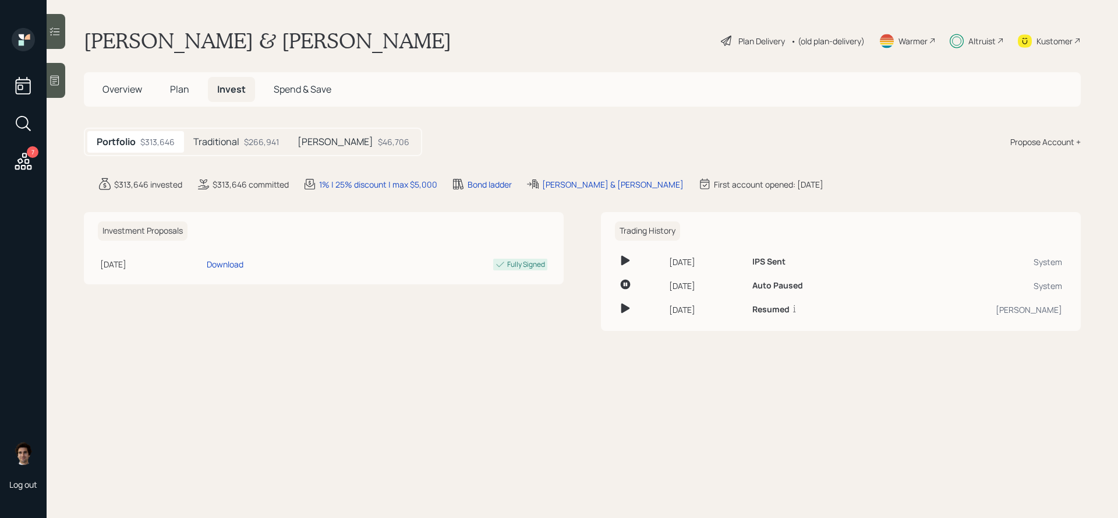
click at [224, 98] on h5 "Invest" at bounding box center [231, 89] width 47 height 25
click at [278, 144] on div "$266,941" at bounding box center [261, 142] width 35 height 12
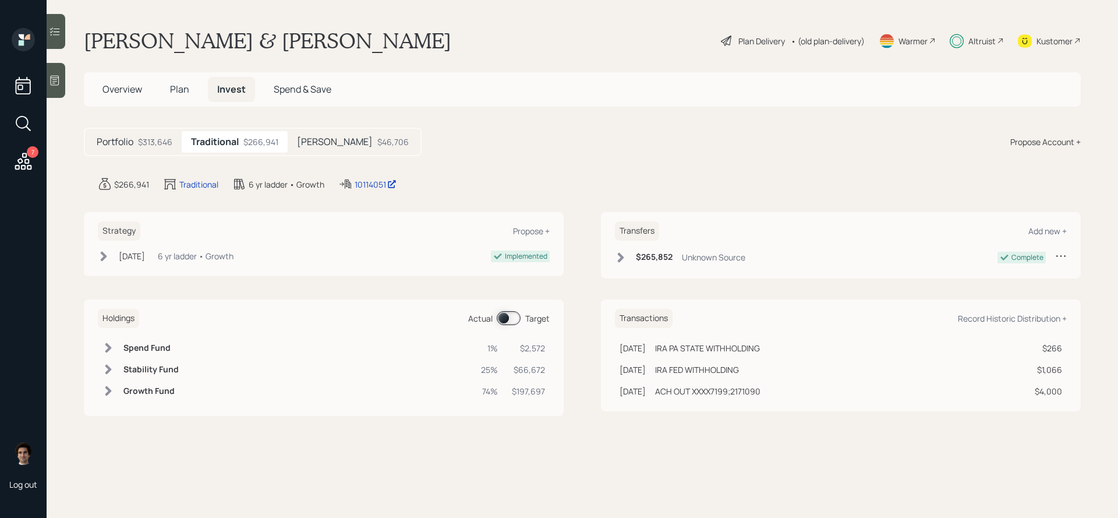
click at [518, 317] on span at bounding box center [509, 318] width 24 height 14
click at [515, 318] on span at bounding box center [509, 318] width 24 height 14
click at [173, 101] on h5 "Plan" at bounding box center [180, 89] width 38 height 25
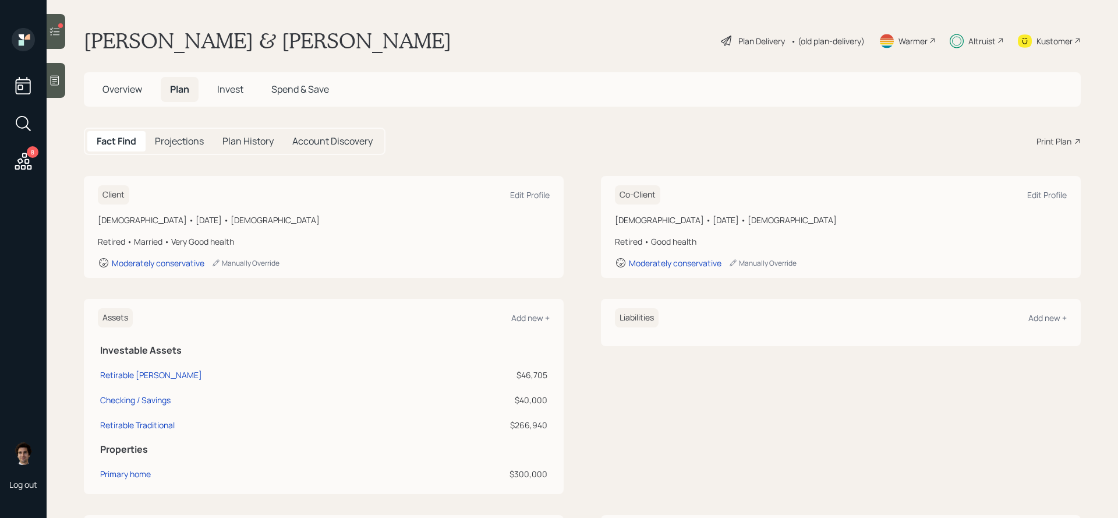
scroll to position [265, 0]
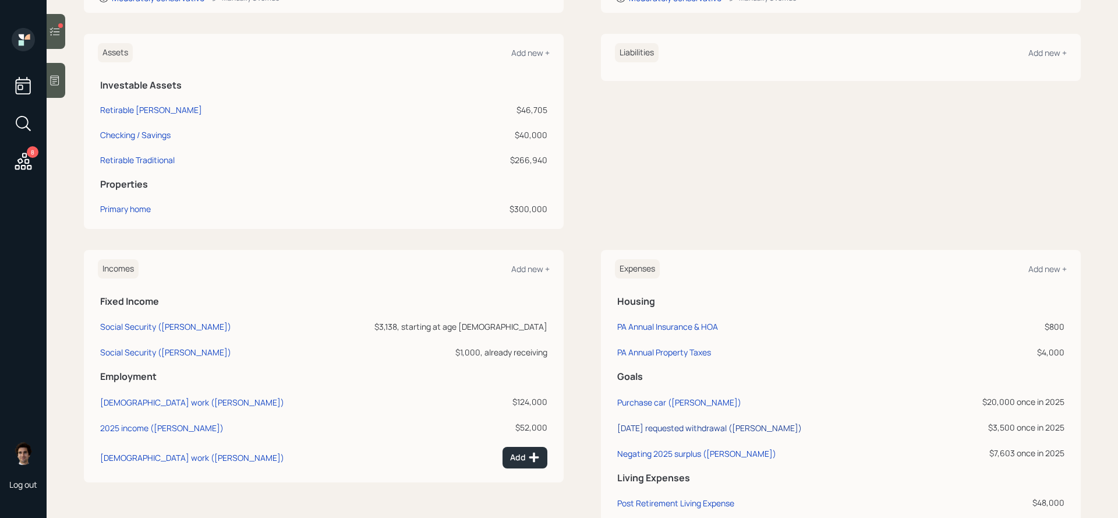
click at [758, 427] on div "[DATE] requested withdrawal ([PERSON_NAME])" at bounding box center [709, 427] width 185 height 11
select select "0"
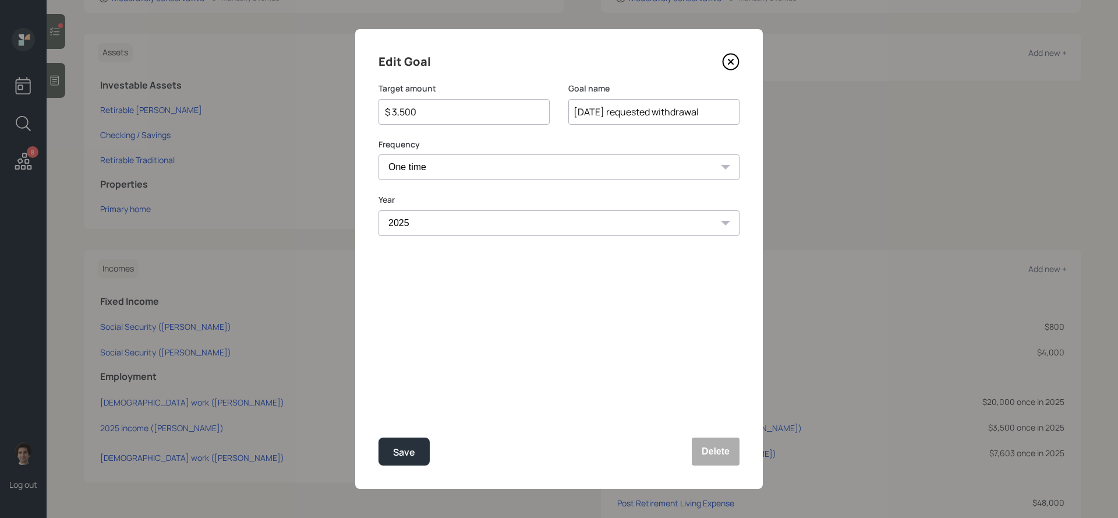
drag, startPoint x: 491, startPoint y: 104, endPoint x: 298, endPoint y: 107, distance: 193.3
click at [298, 110] on div "Edit Goal Target amount $ 3,500 Goal name 08/22/2025 requested withdrawal Frequ…" at bounding box center [559, 259] width 1118 height 518
drag, startPoint x: 471, startPoint y: 109, endPoint x: 328, endPoint y: 110, distance: 143.2
click at [328, 110] on div "Edit Goal Target amount $ 3,500 Goal name 08/22/2025 requested withdrawal Frequ…" at bounding box center [559, 259] width 1118 height 518
click at [378, 437] on button "Save" at bounding box center [403, 451] width 51 height 28
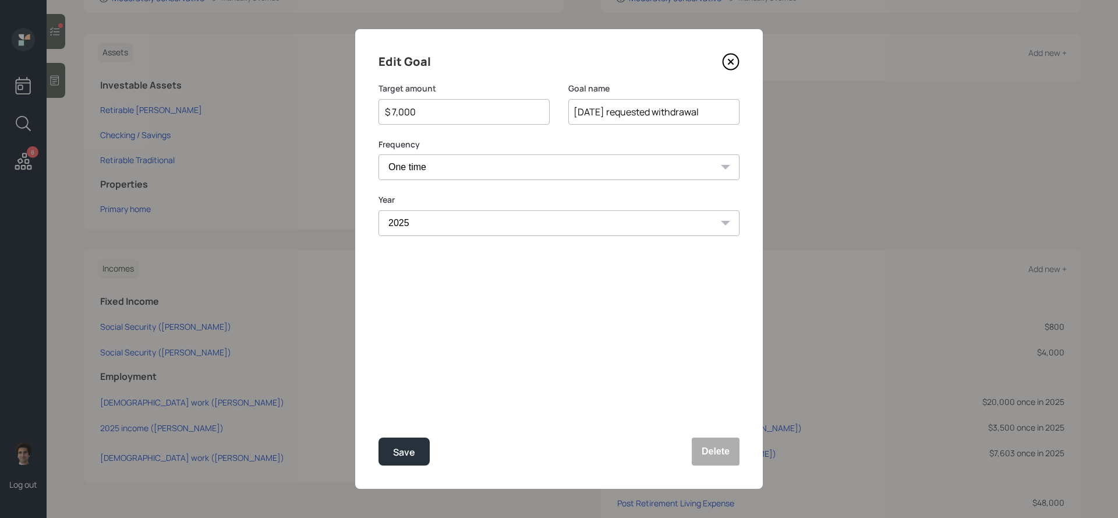
type input "$ 3,500"
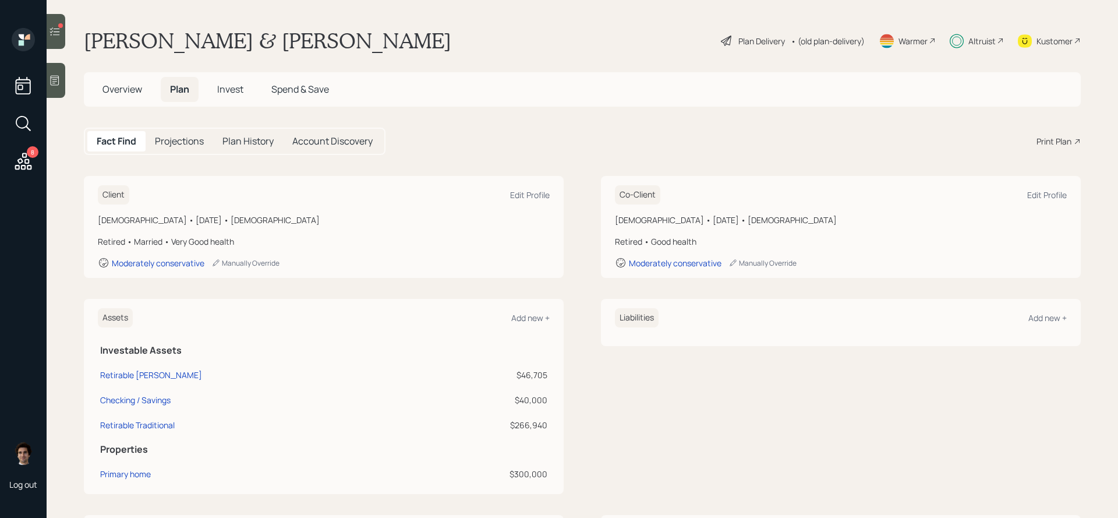
click at [236, 95] on span "Invest" at bounding box center [230, 89] width 26 height 13
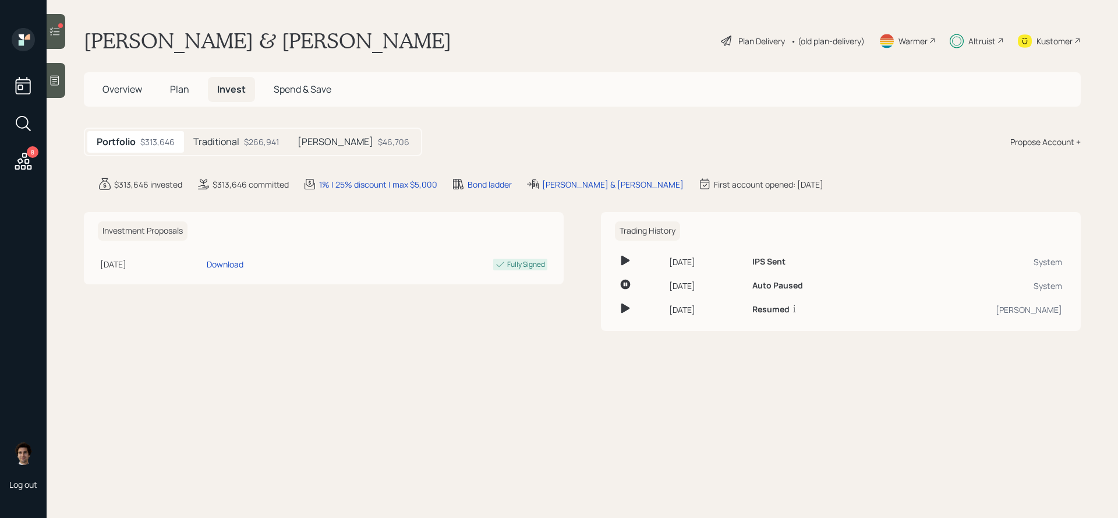
click at [260, 153] on div "Portfolio $313,646 Traditional $266,941 Roth $46,706" at bounding box center [253, 142] width 338 height 29
click at [257, 148] on div "Traditional $266,941" at bounding box center [236, 142] width 104 height 22
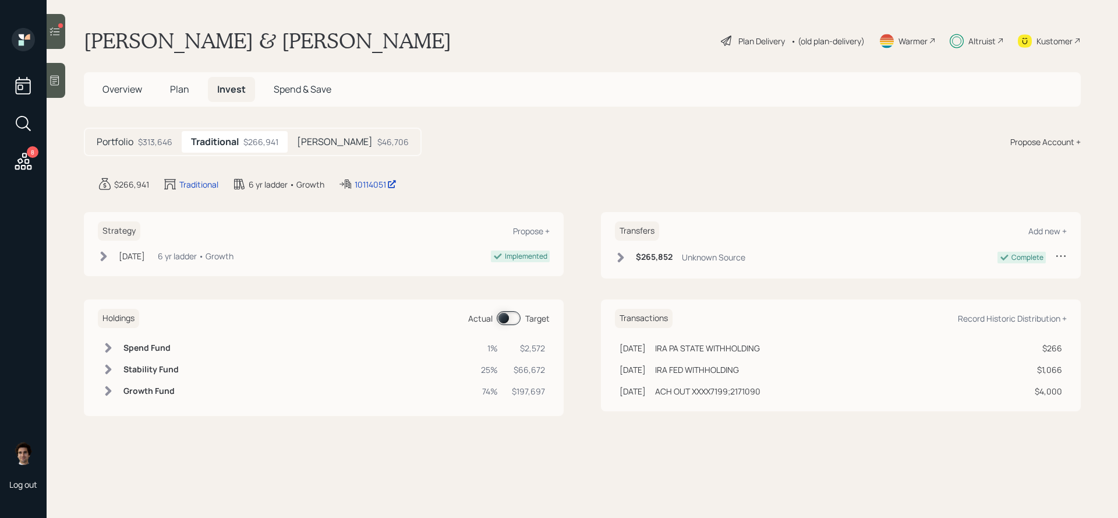
click at [504, 317] on span at bounding box center [509, 318] width 24 height 14
click at [518, 319] on span at bounding box center [509, 318] width 24 height 14
click at [192, 91] on h5 "Plan" at bounding box center [180, 89] width 38 height 25
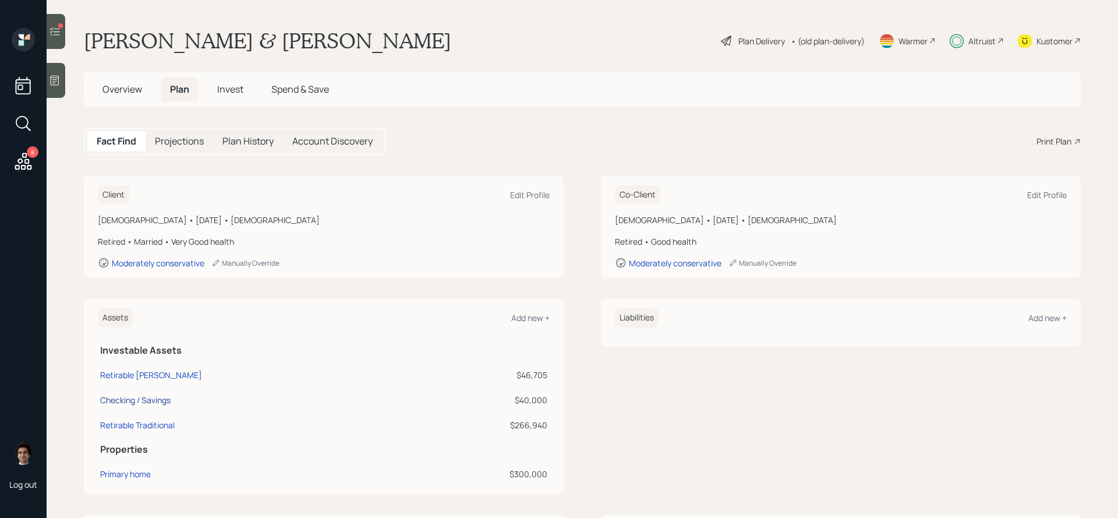
click at [154, 402] on div "Checking / Savings" at bounding box center [135, 400] width 70 height 12
select select "emergency_fund"
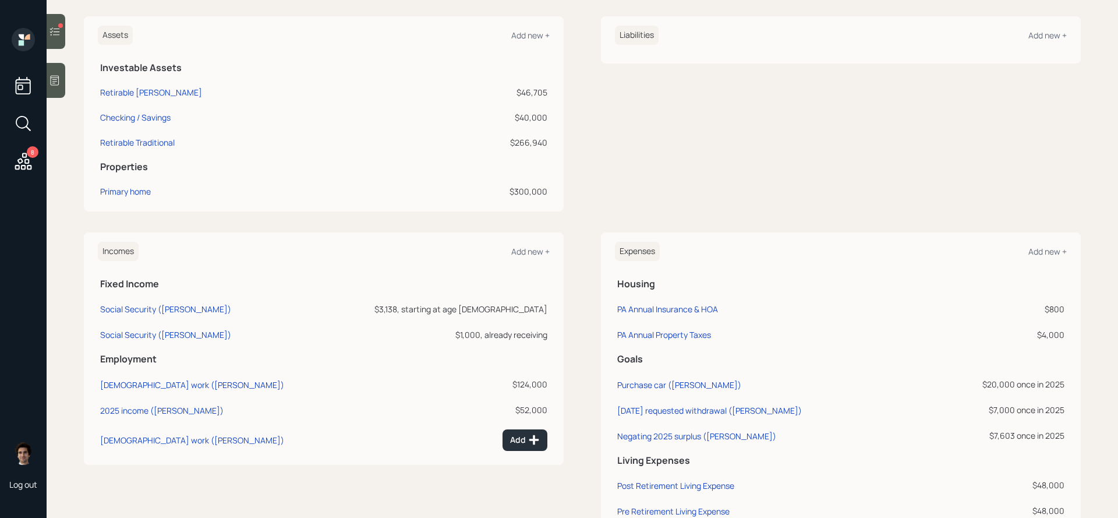
scroll to position [399, 0]
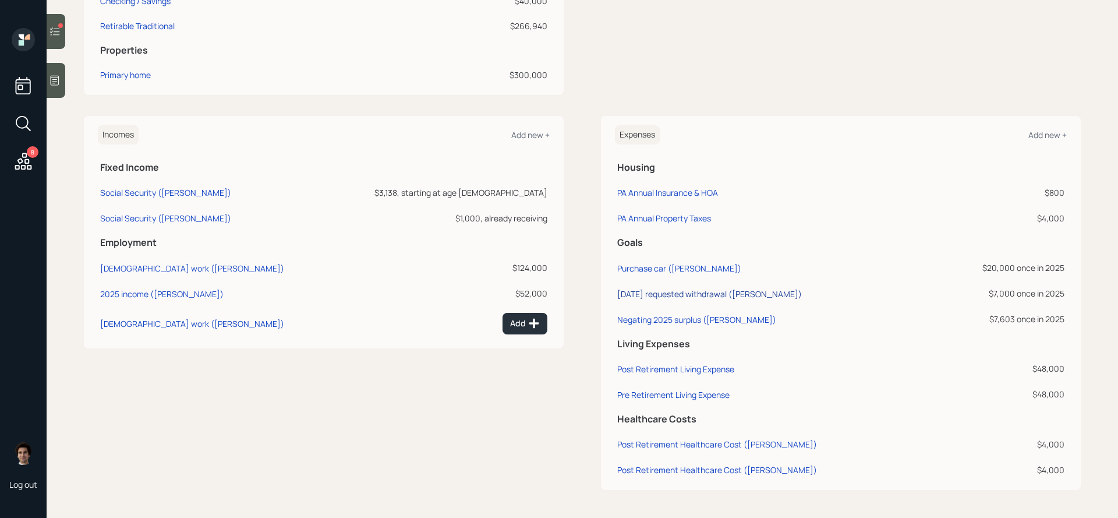
click at [666, 291] on div "[DATE] requested withdrawal ([PERSON_NAME])" at bounding box center [709, 293] width 185 height 11
select select "0"
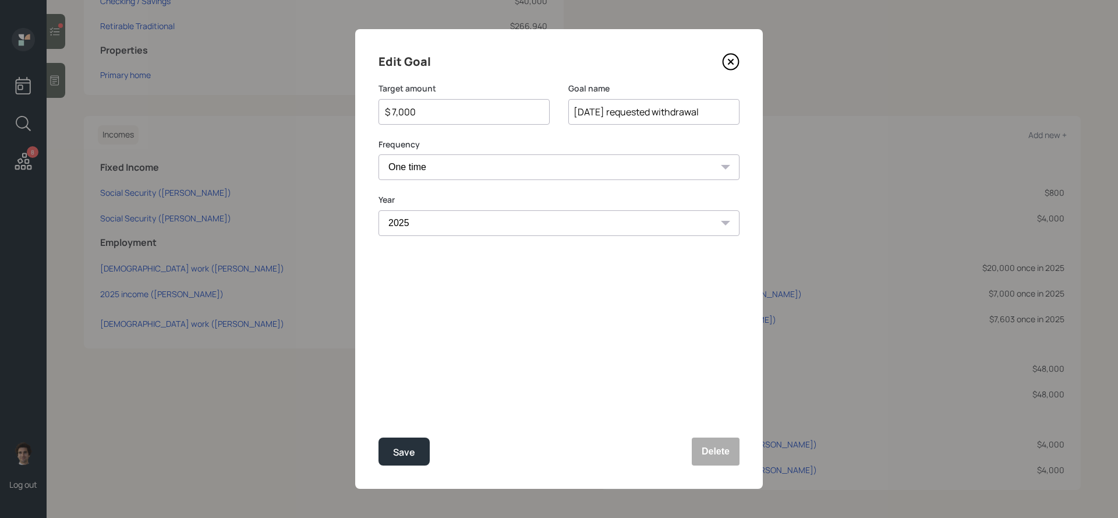
click at [493, 102] on div "$ 7,000" at bounding box center [463, 112] width 171 height 26
drag, startPoint x: 493, startPoint y: 114, endPoint x: 291, endPoint y: 114, distance: 201.5
click at [291, 114] on div "Edit Goal Target amount $ 7,000 Goal name 08/22/2025 requested withdrawal Frequ…" at bounding box center [559, 259] width 1118 height 518
click at [378, 437] on button "Save" at bounding box center [403, 451] width 51 height 28
type input "$ 7,000"
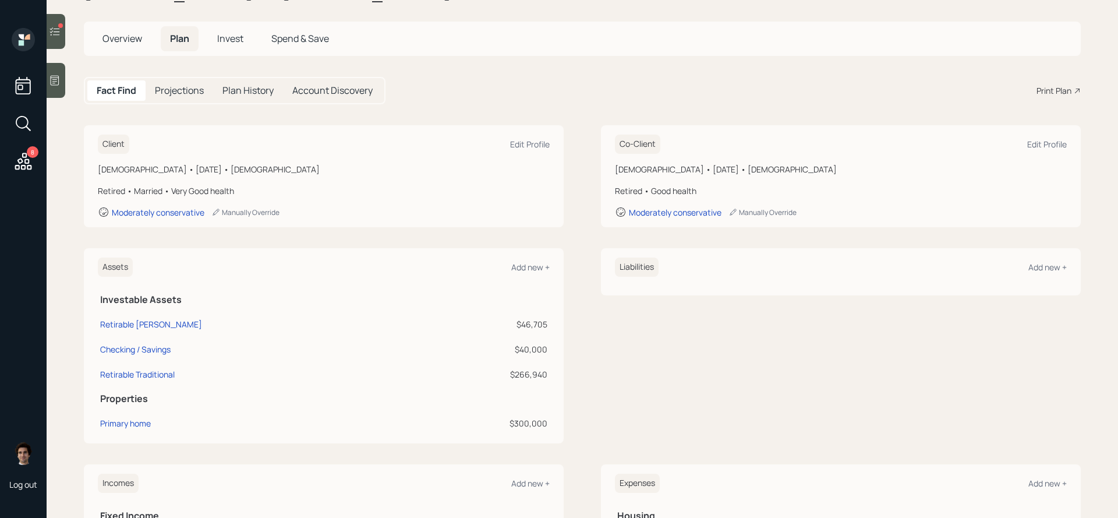
scroll to position [52, 0]
click at [125, 37] on span "Overview" at bounding box center [122, 36] width 40 height 13
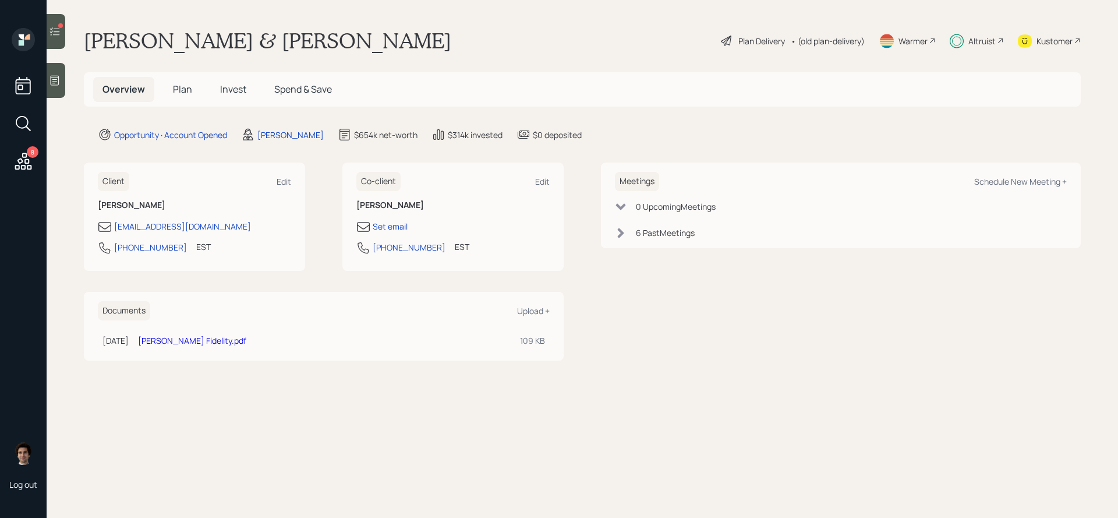
click at [222, 95] on span "Invest" at bounding box center [233, 89] width 26 height 13
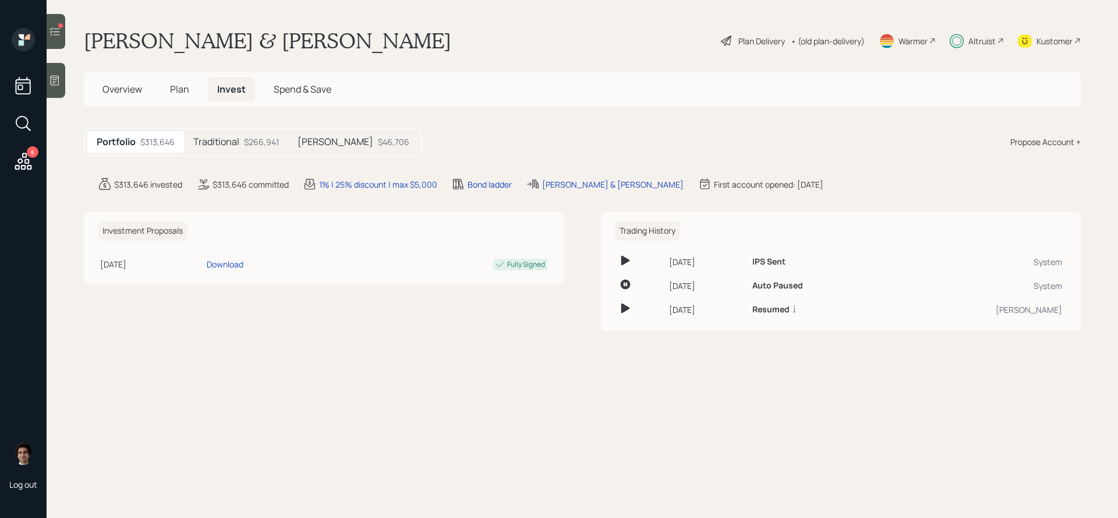
click at [275, 147] on div "$266,941" at bounding box center [261, 142] width 35 height 12
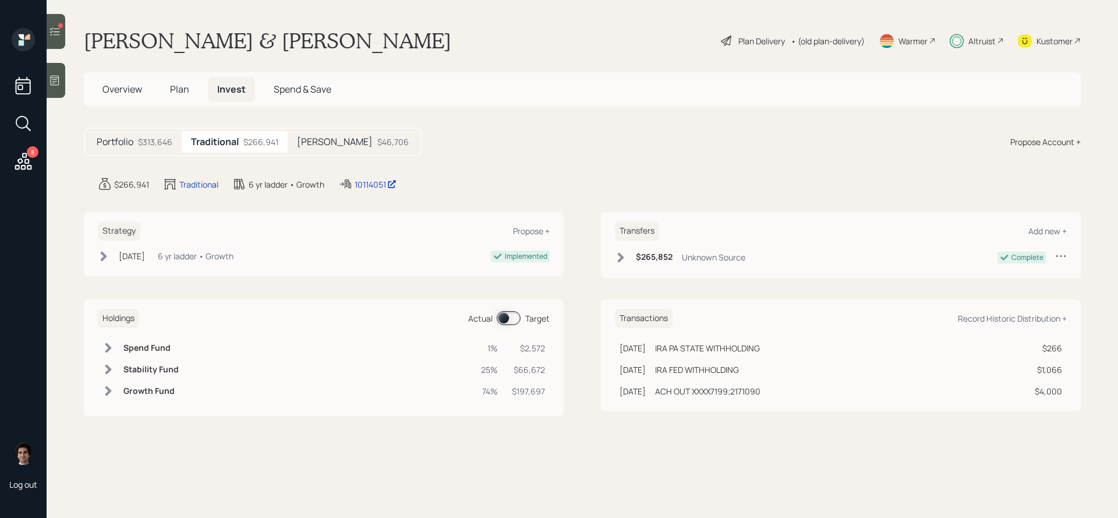
click at [511, 318] on span at bounding box center [509, 318] width 24 height 14
click at [58, 33] on icon at bounding box center [55, 32] width 12 height 12
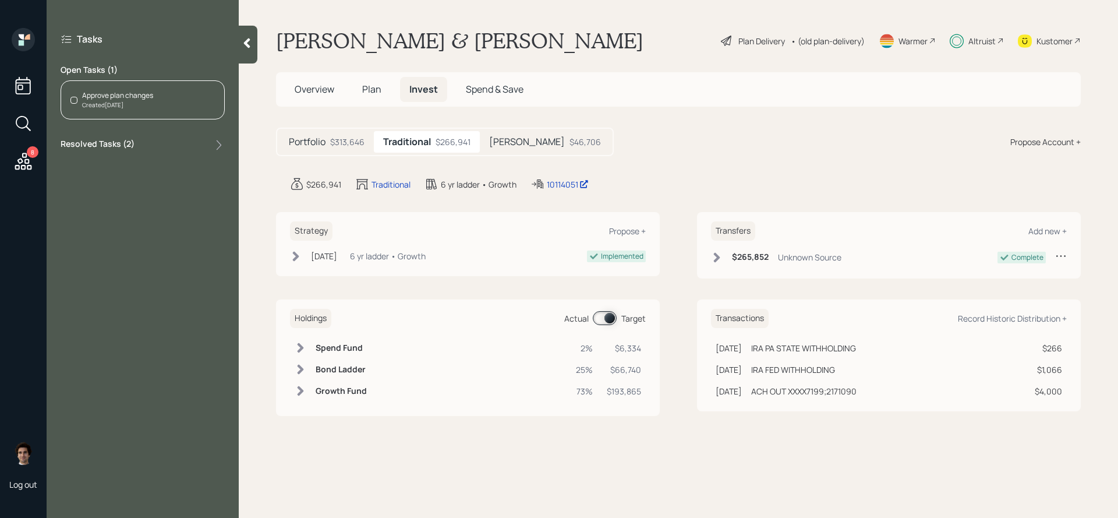
click at [175, 106] on div "Approve plan changes Created Today" at bounding box center [143, 99] width 164 height 39
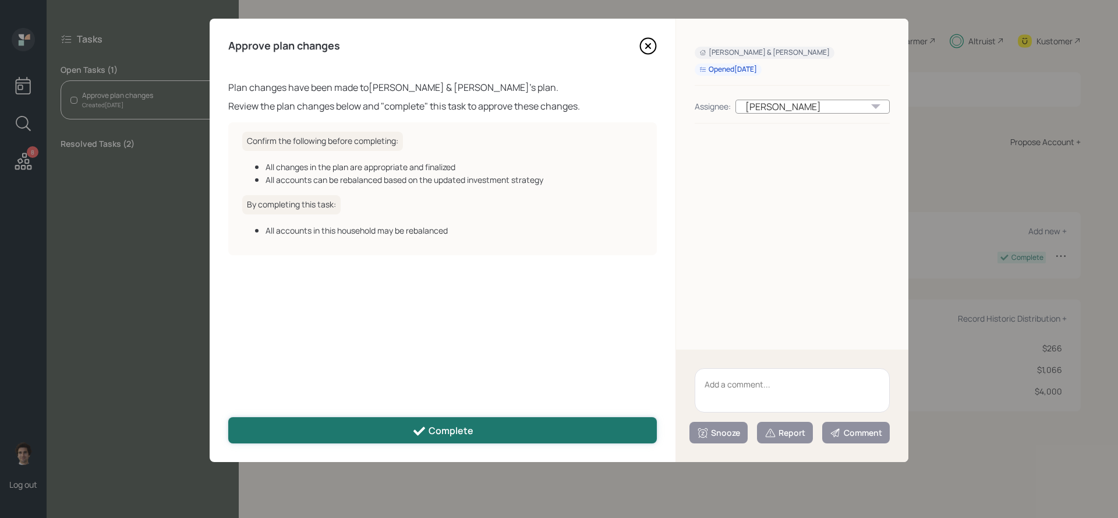
click at [425, 441] on button "Complete" at bounding box center [442, 430] width 429 height 26
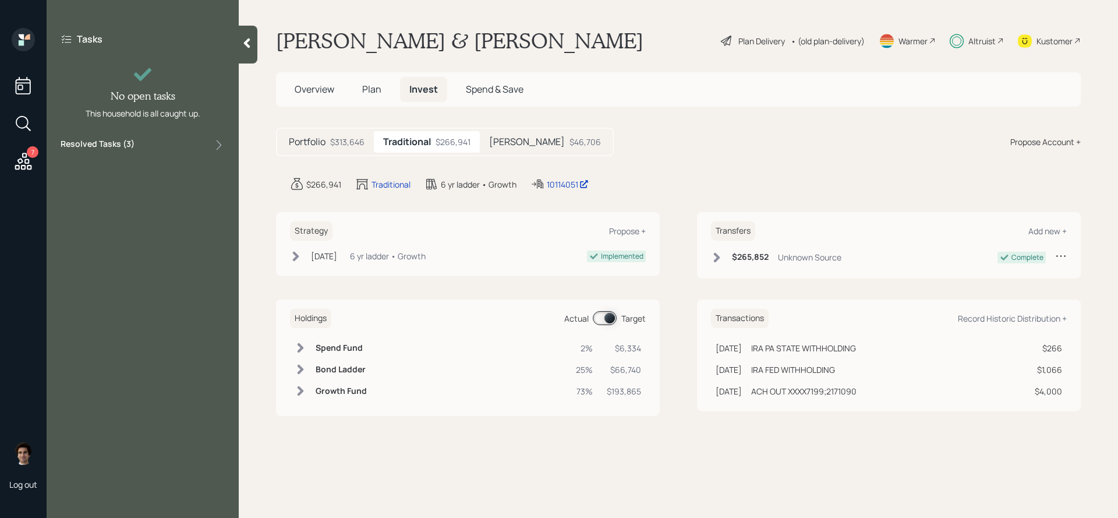
click at [27, 161] on icon at bounding box center [23, 161] width 21 height 21
